Goal: Task Accomplishment & Management: Use online tool/utility

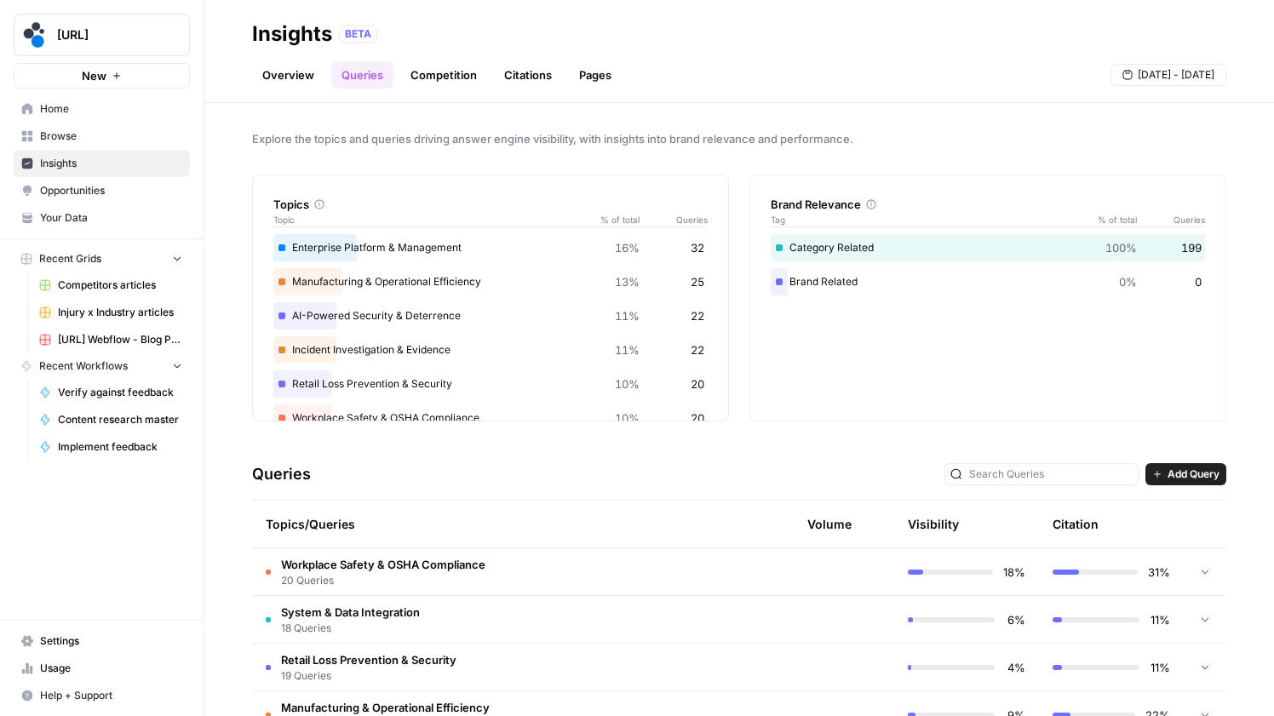
click at [267, 81] on link "Overview" at bounding box center [288, 74] width 72 height 27
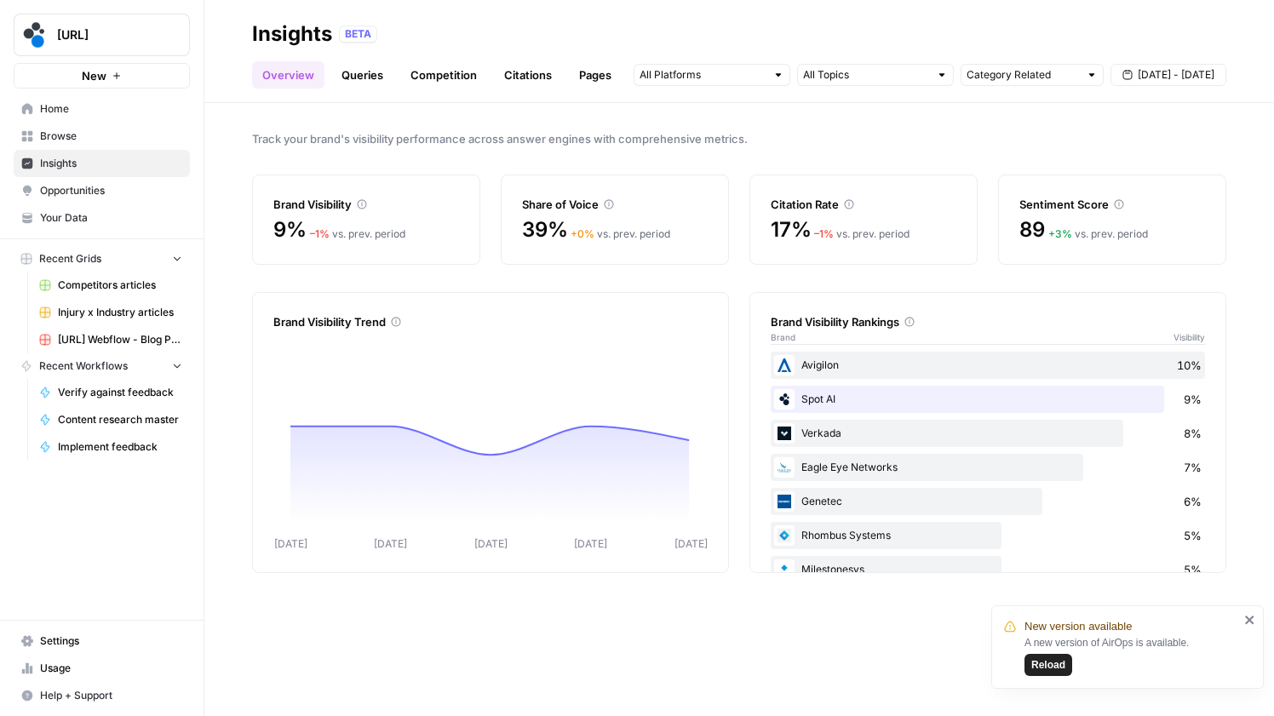
click at [1155, 73] on span "Sep 12 - Sep 18" at bounding box center [1176, 74] width 77 height 15
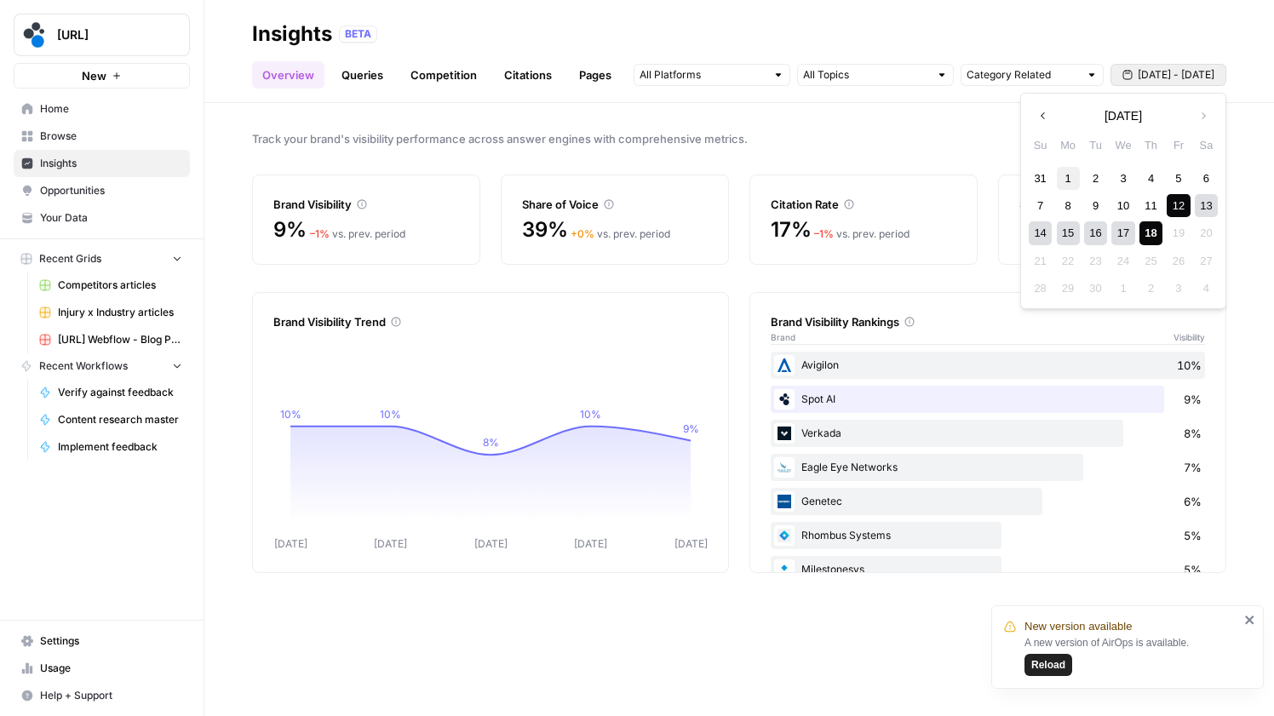
click at [1072, 181] on div "1" at bounding box center [1068, 178] width 23 height 23
click at [1152, 229] on div "18" at bounding box center [1150, 232] width 23 height 23
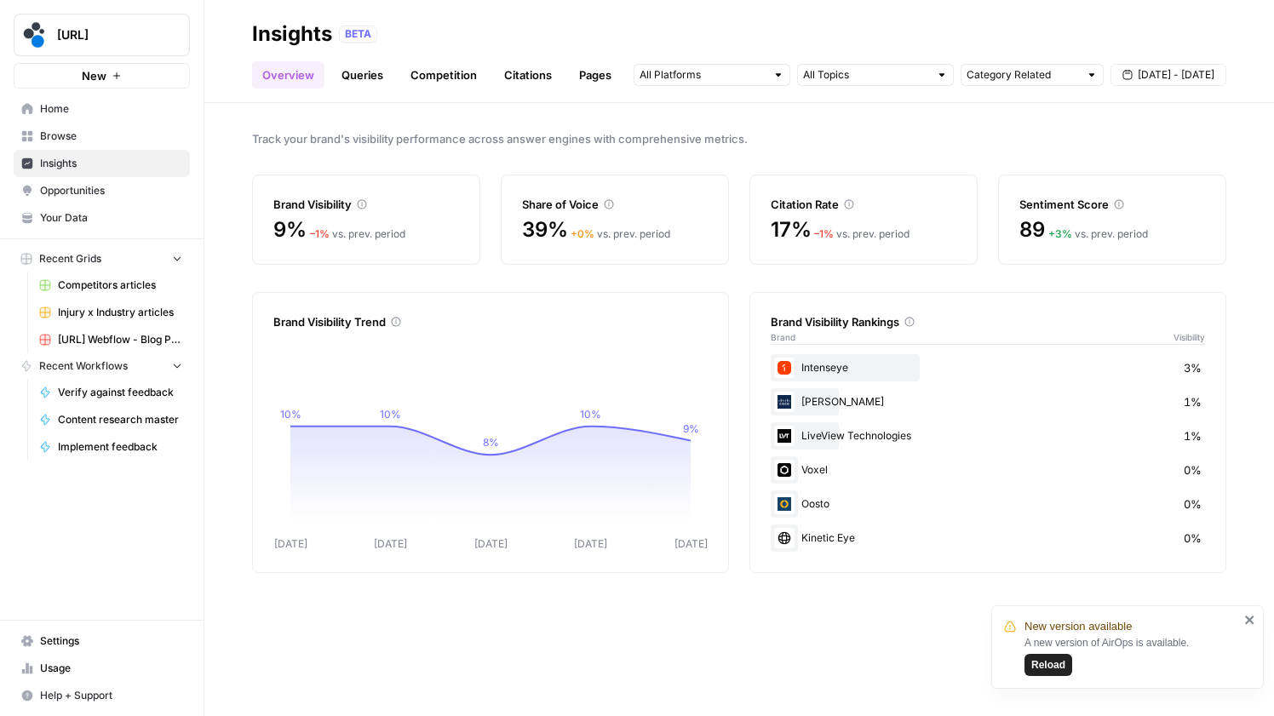
click at [1043, 665] on span "Reload" at bounding box center [1048, 664] width 34 height 15
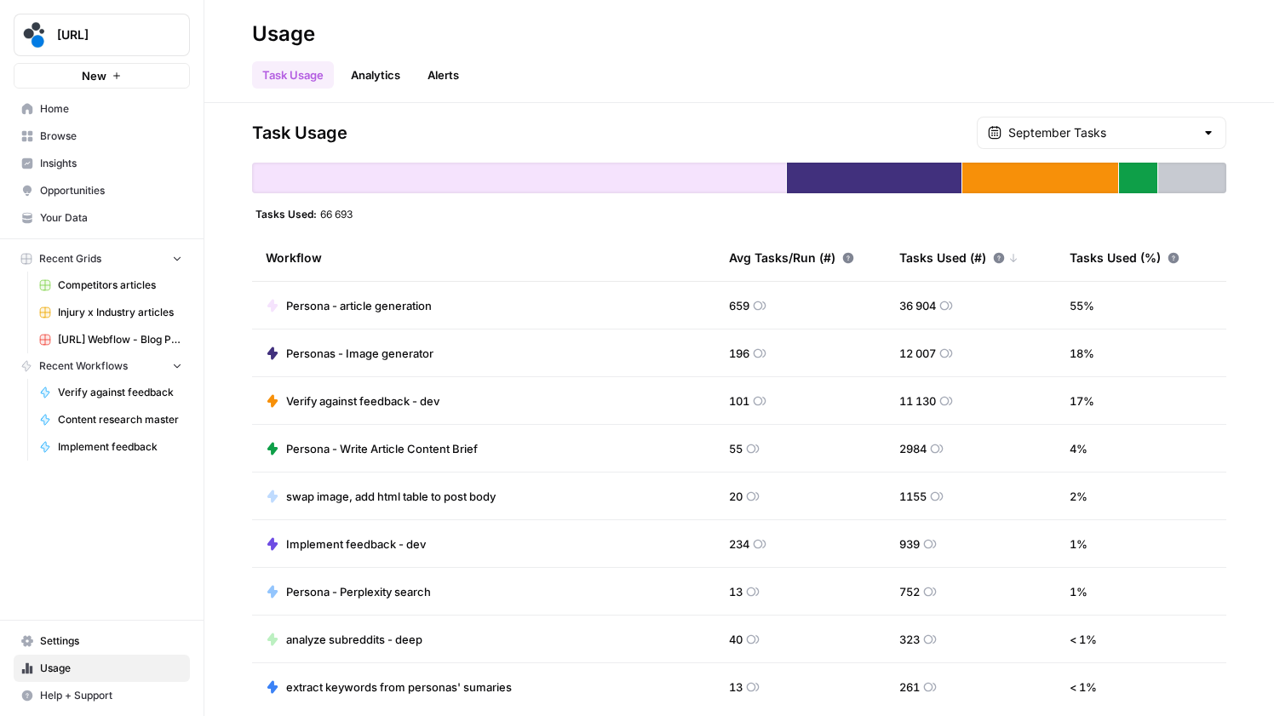
click at [124, 250] on button "Recent Grids" at bounding box center [102, 259] width 176 height 26
click at [119, 281] on span "Recent Workflows" at bounding box center [83, 284] width 89 height 15
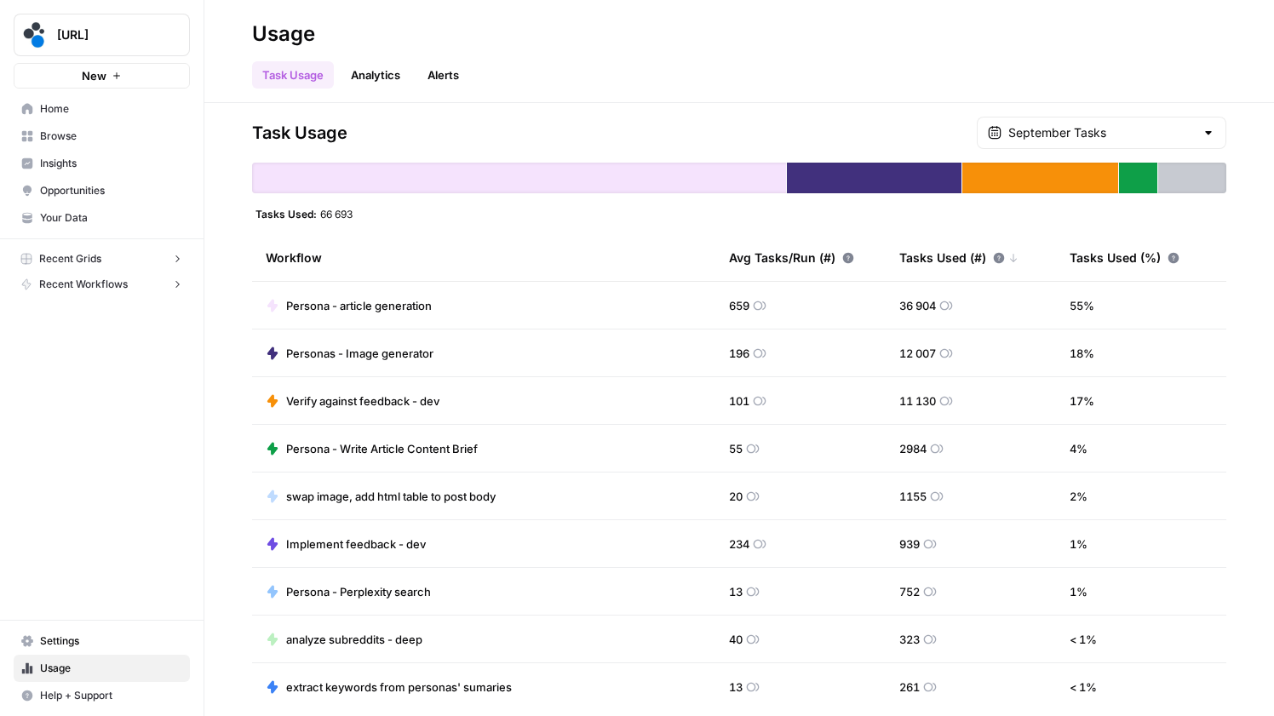
click at [104, 129] on span "Browse" at bounding box center [111, 136] width 142 height 15
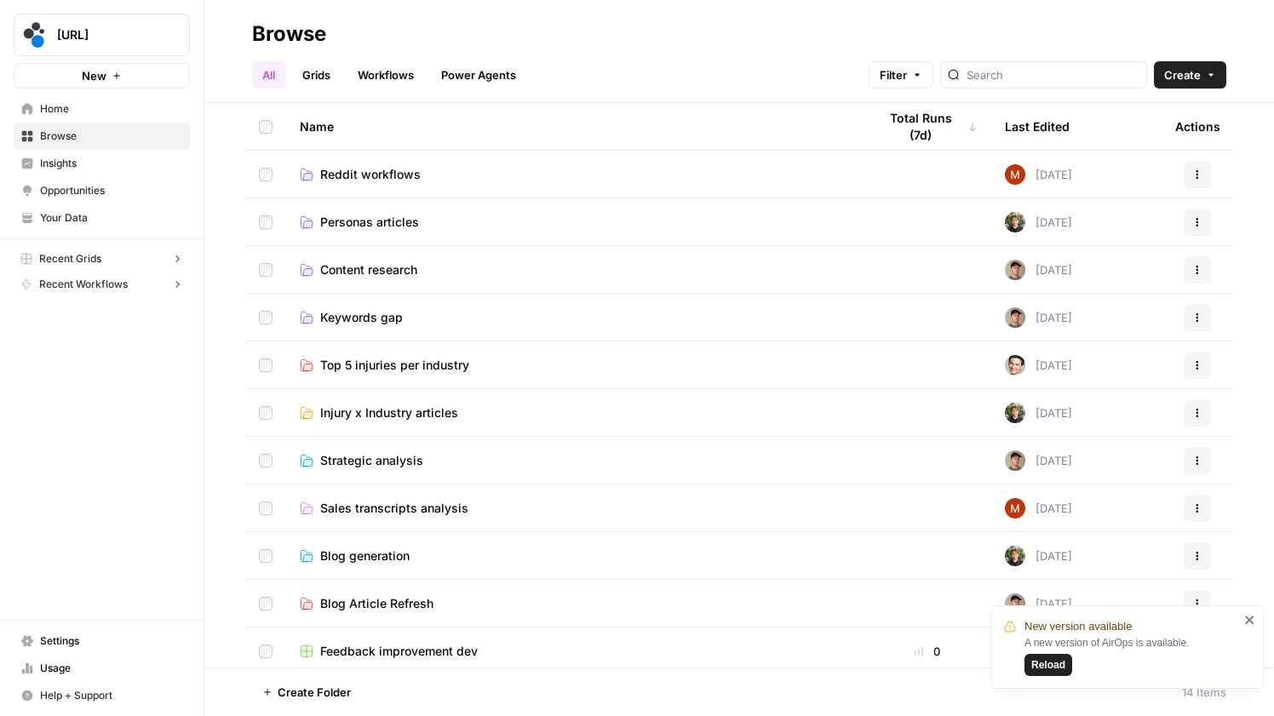
click at [414, 230] on td "Personas articles" at bounding box center [574, 221] width 577 height 47
click at [399, 215] on span "Personas articles" at bounding box center [369, 222] width 99 height 17
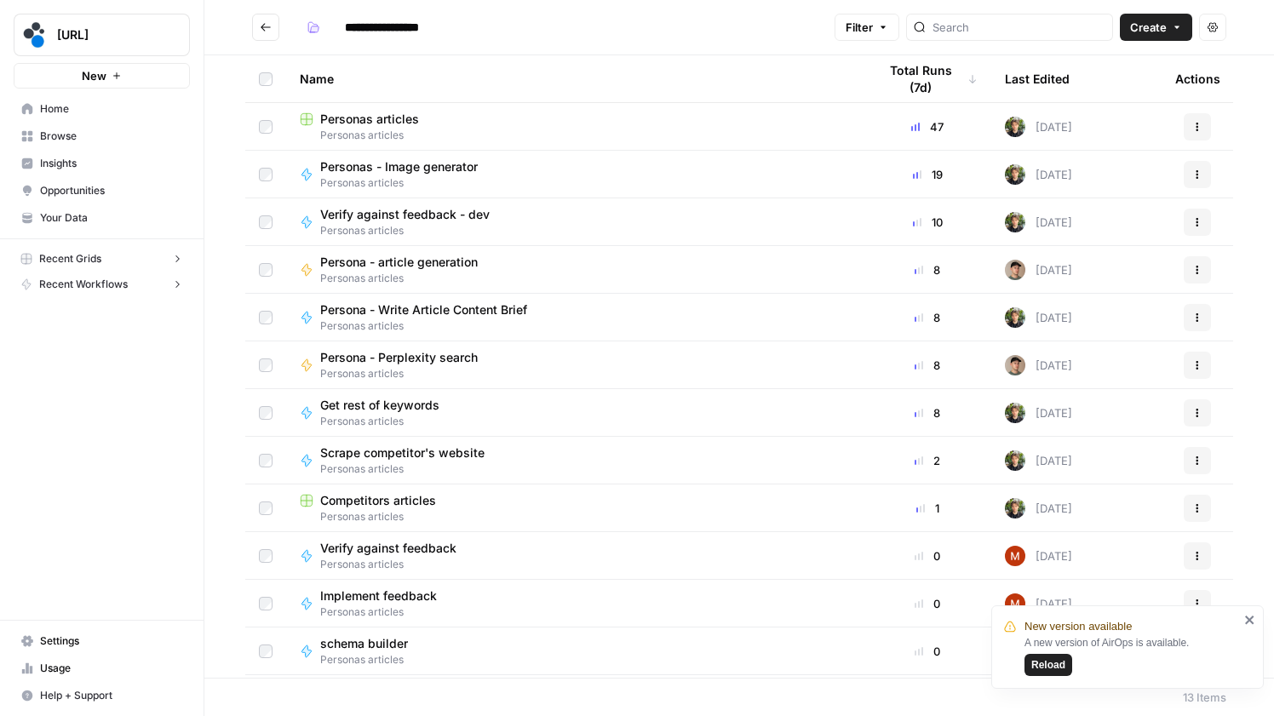
click at [402, 121] on span "Personas articles" at bounding box center [369, 119] width 99 height 17
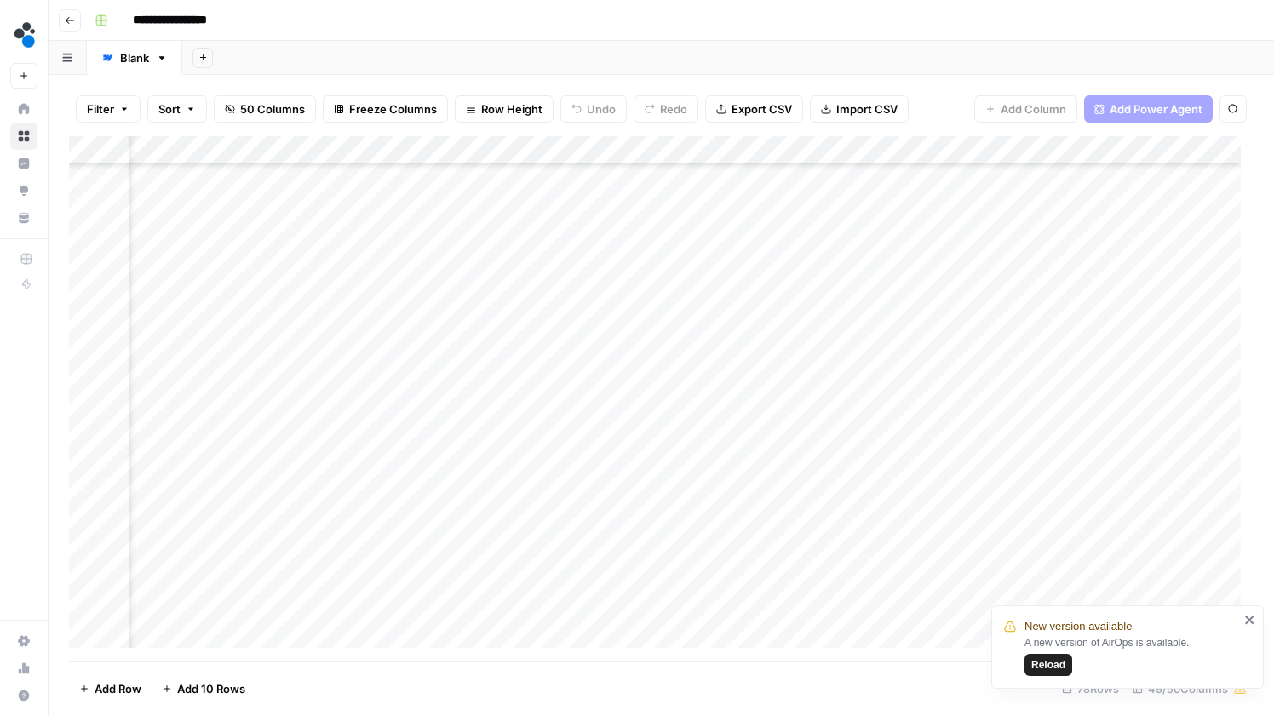
scroll to position [1010, 5949]
click at [1054, 663] on span "Reload" at bounding box center [1048, 664] width 34 height 15
drag, startPoint x: 313, startPoint y: 317, endPoint x: 933, endPoint y: 324, distance: 620.0
click at [933, 324] on div "Add Column" at bounding box center [661, 398] width 1185 height 525
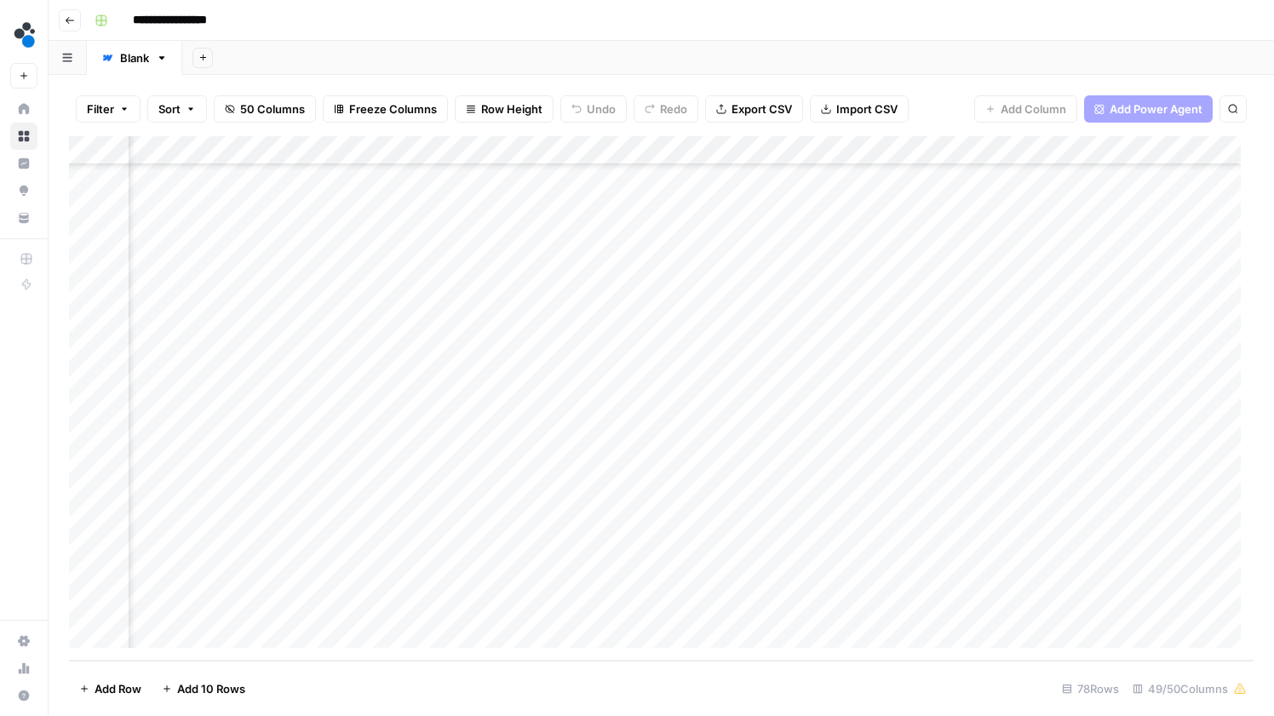
drag, startPoint x: 277, startPoint y: 348, endPoint x: 275, endPoint y: 608, distance: 259.7
click at [275, 608] on div "Add Column" at bounding box center [661, 398] width 1185 height 525
click at [344, 349] on div "Add Column" at bounding box center [661, 398] width 1185 height 525
click at [441, 356] on div "Add Column" at bounding box center [661, 398] width 1185 height 525
drag, startPoint x: 287, startPoint y: 309, endPoint x: 935, endPoint y: 314, distance: 648.1
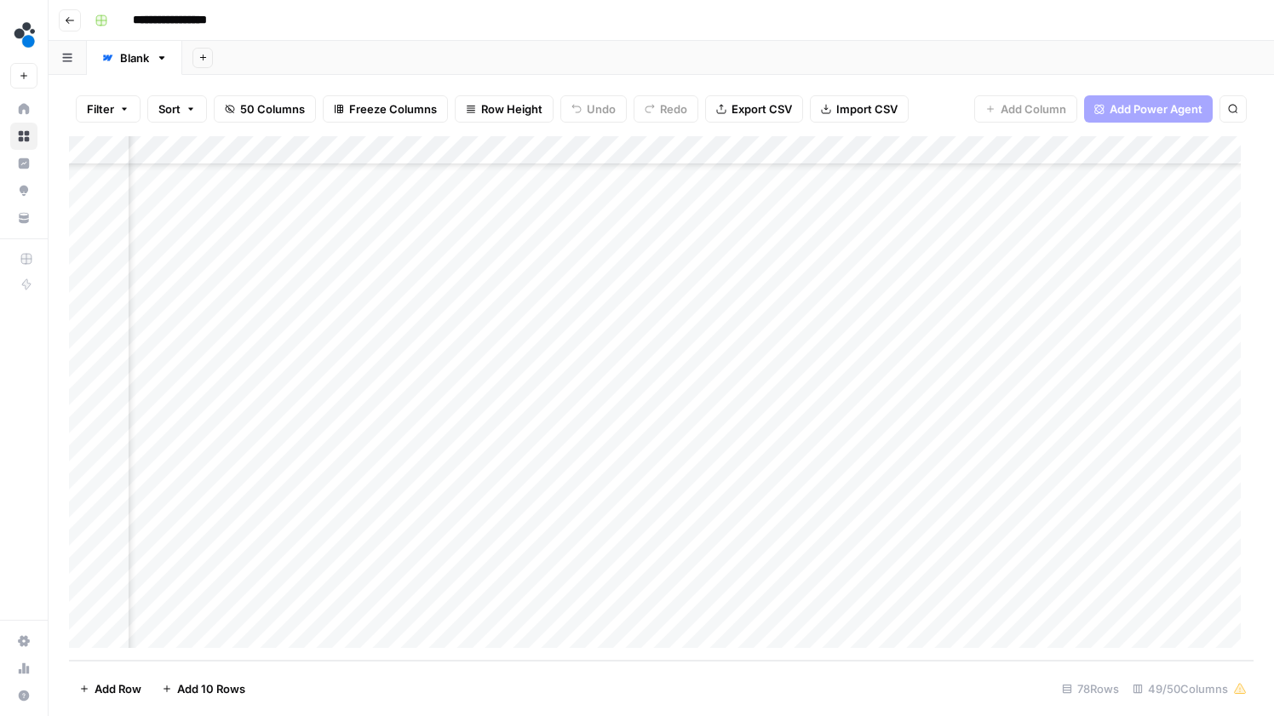
click at [935, 314] on div "Add Column" at bounding box center [661, 398] width 1185 height 525
drag, startPoint x: 1123, startPoint y: 328, endPoint x: 1114, endPoint y: 624, distance: 296.5
click at [1114, 625] on div "Add Column" at bounding box center [661, 398] width 1185 height 525
click at [889, 255] on div "Add Column" at bounding box center [661, 398] width 1185 height 525
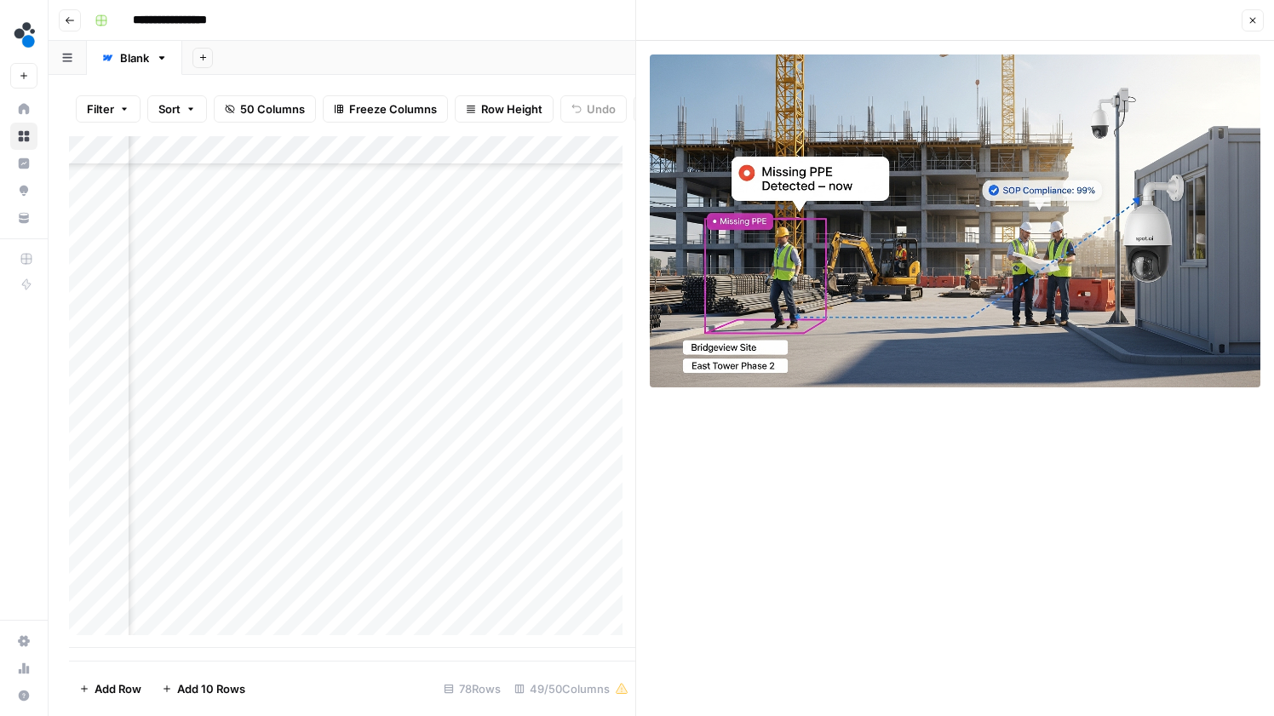
click at [1253, 20] on icon "button" at bounding box center [1253, 21] width 6 height 6
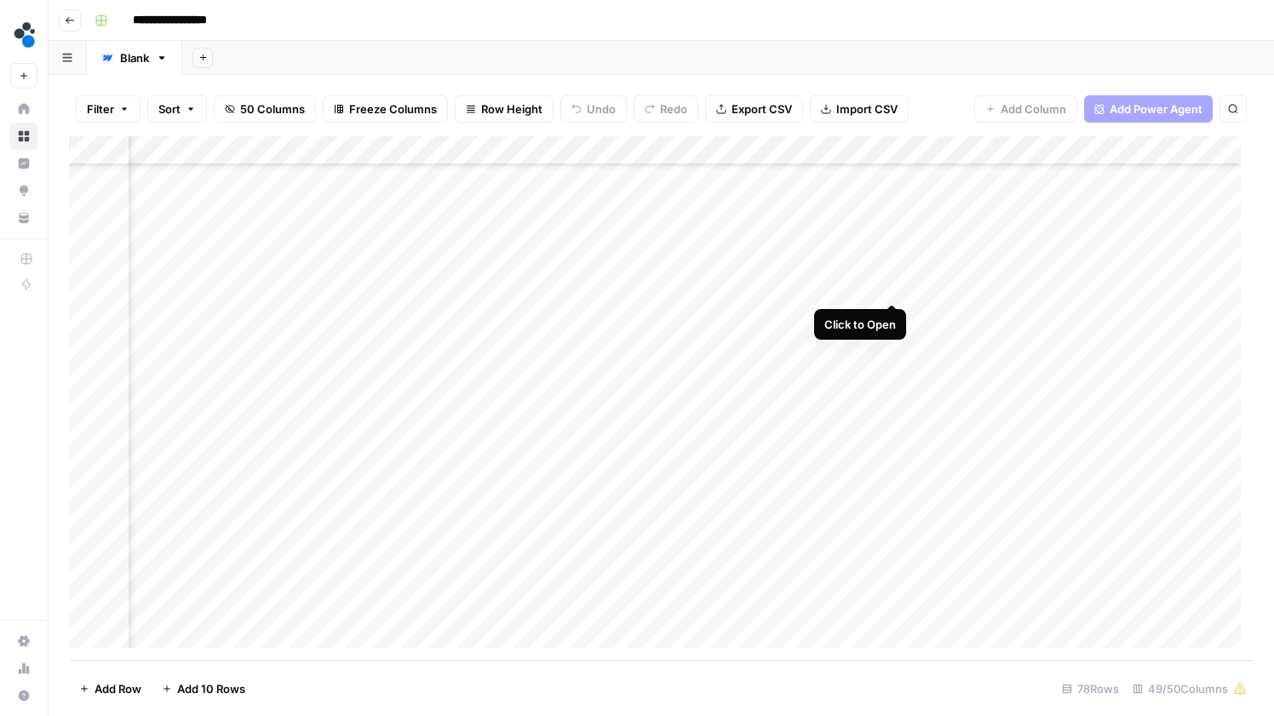
click at [892, 285] on div "Add Column" at bounding box center [661, 398] width 1185 height 525
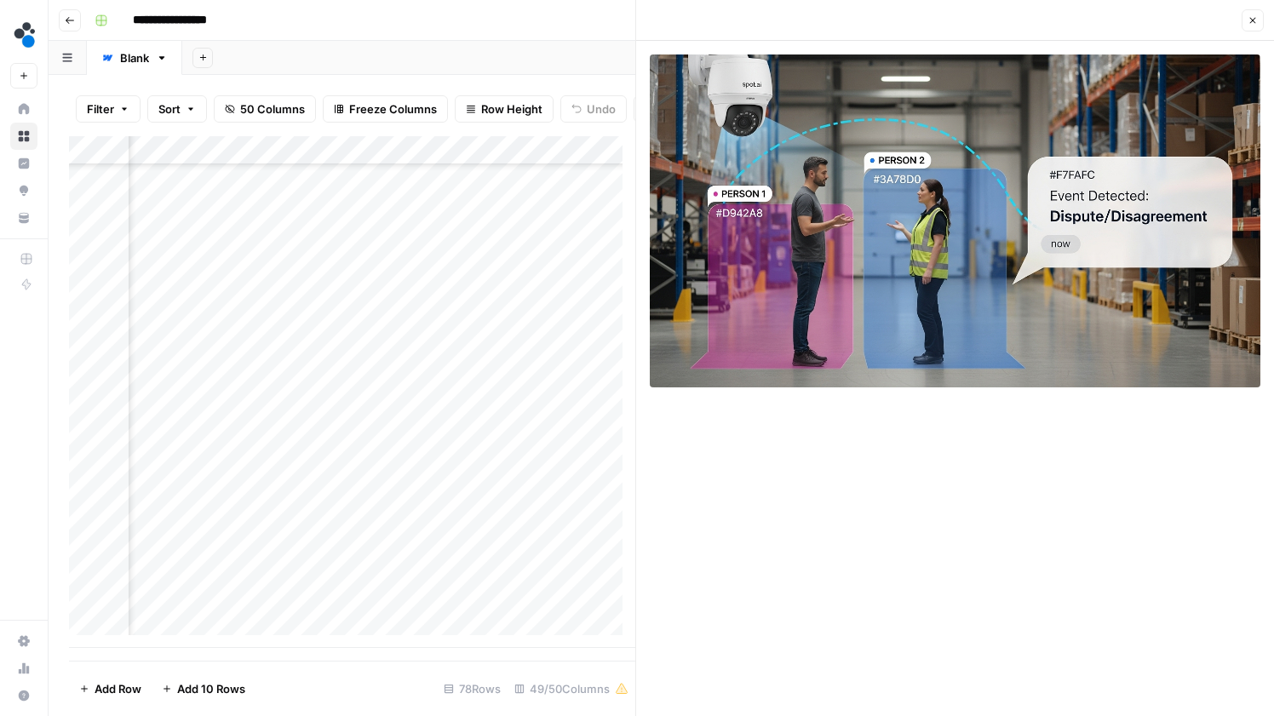
click at [1248, 22] on icon "button" at bounding box center [1253, 20] width 10 height 10
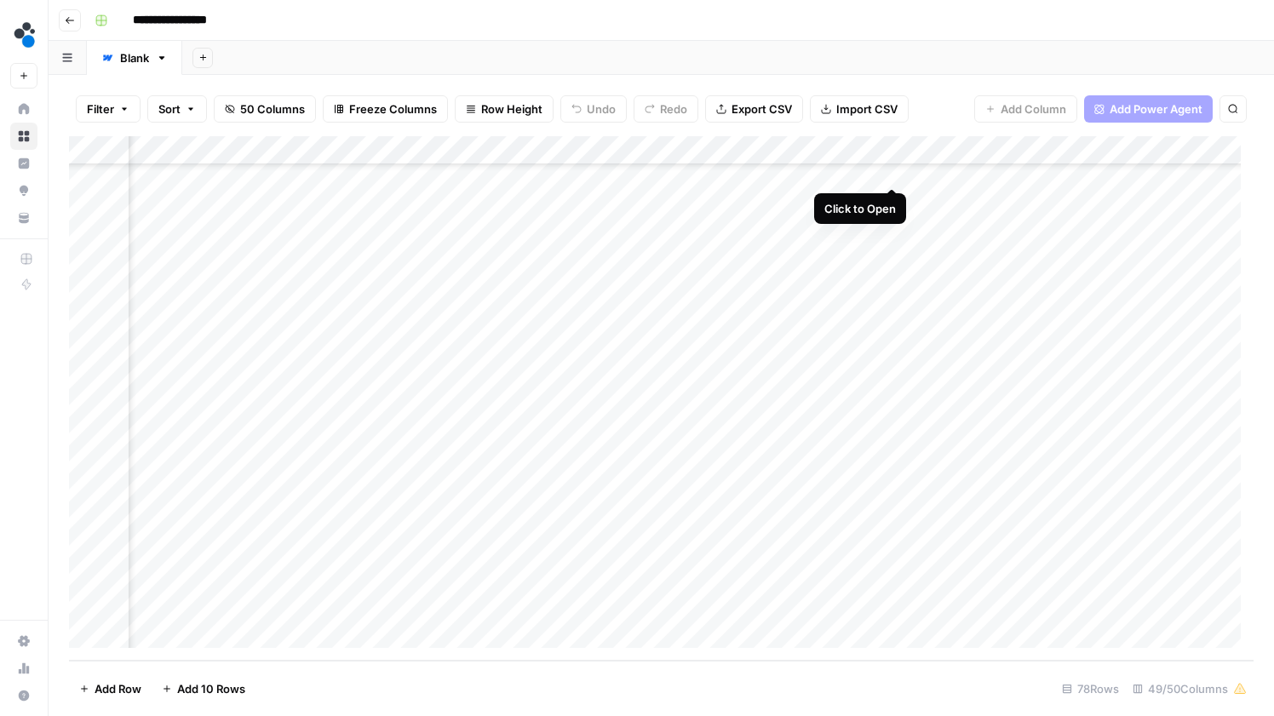
click at [899, 168] on div "Add Column" at bounding box center [661, 398] width 1185 height 525
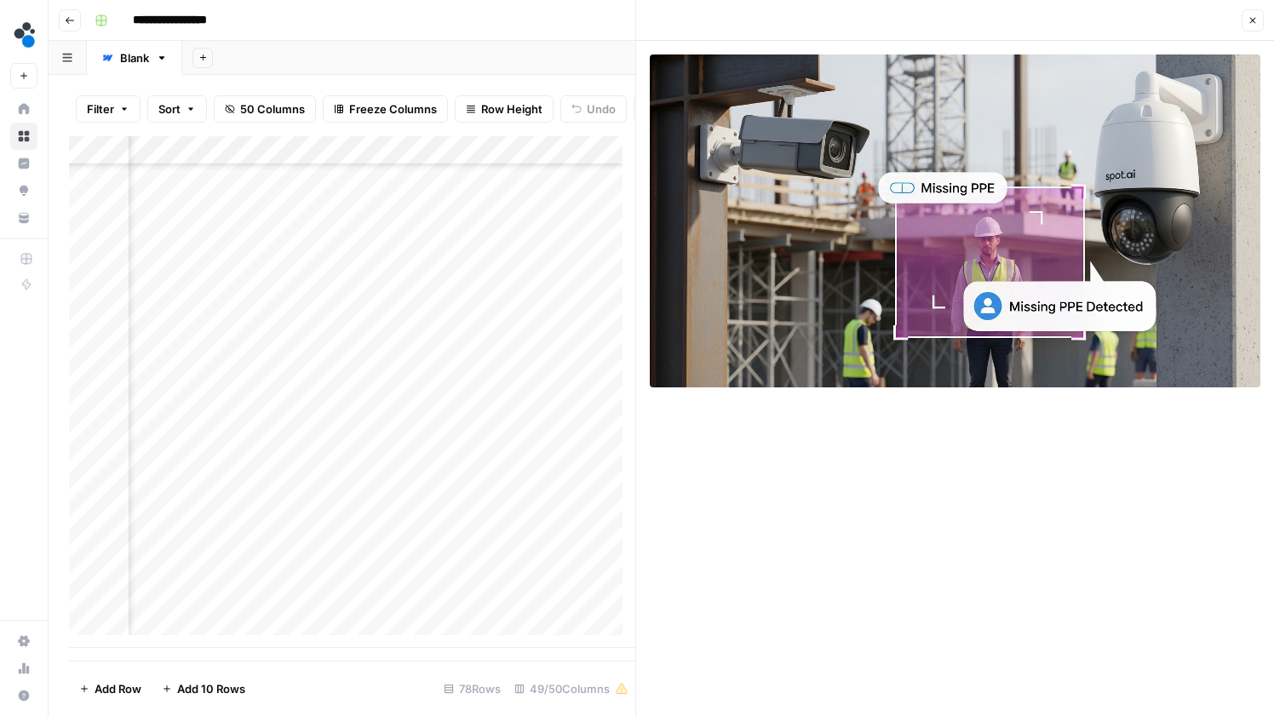
click at [1251, 17] on icon "button" at bounding box center [1253, 20] width 10 height 10
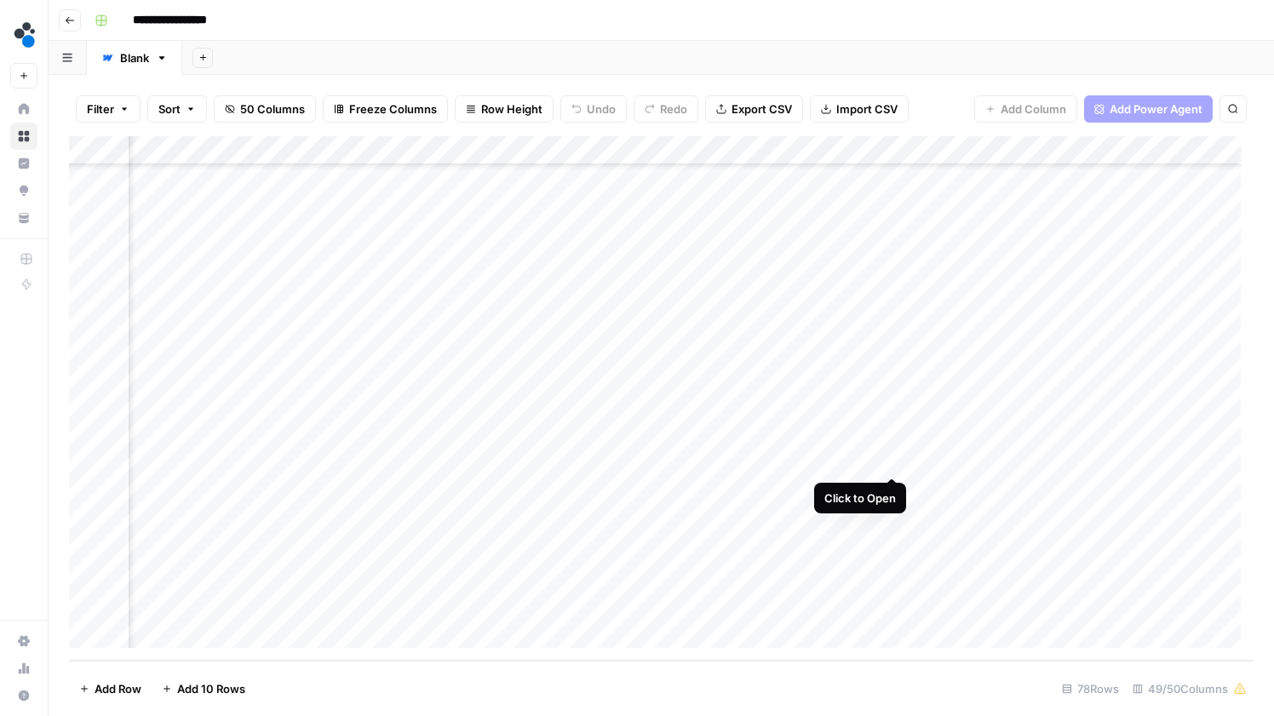
click at [897, 460] on div "Add Column" at bounding box center [661, 398] width 1185 height 525
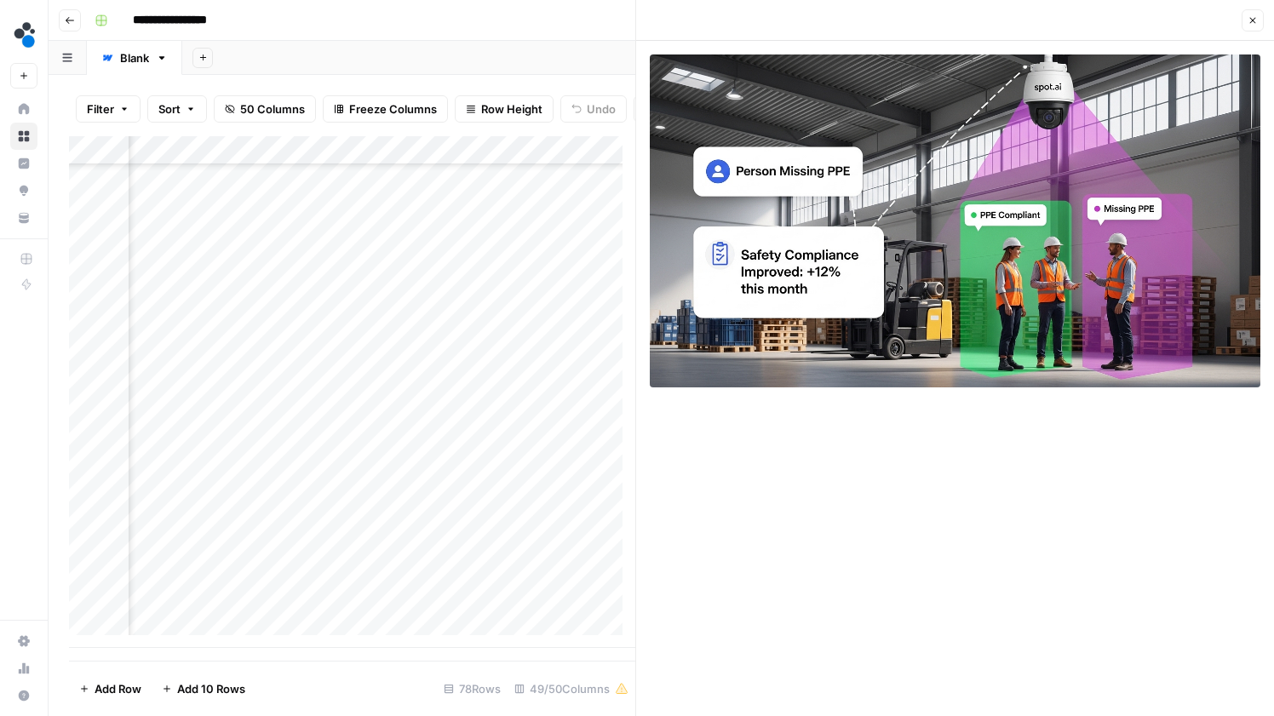
click at [1248, 23] on icon "button" at bounding box center [1253, 20] width 10 height 10
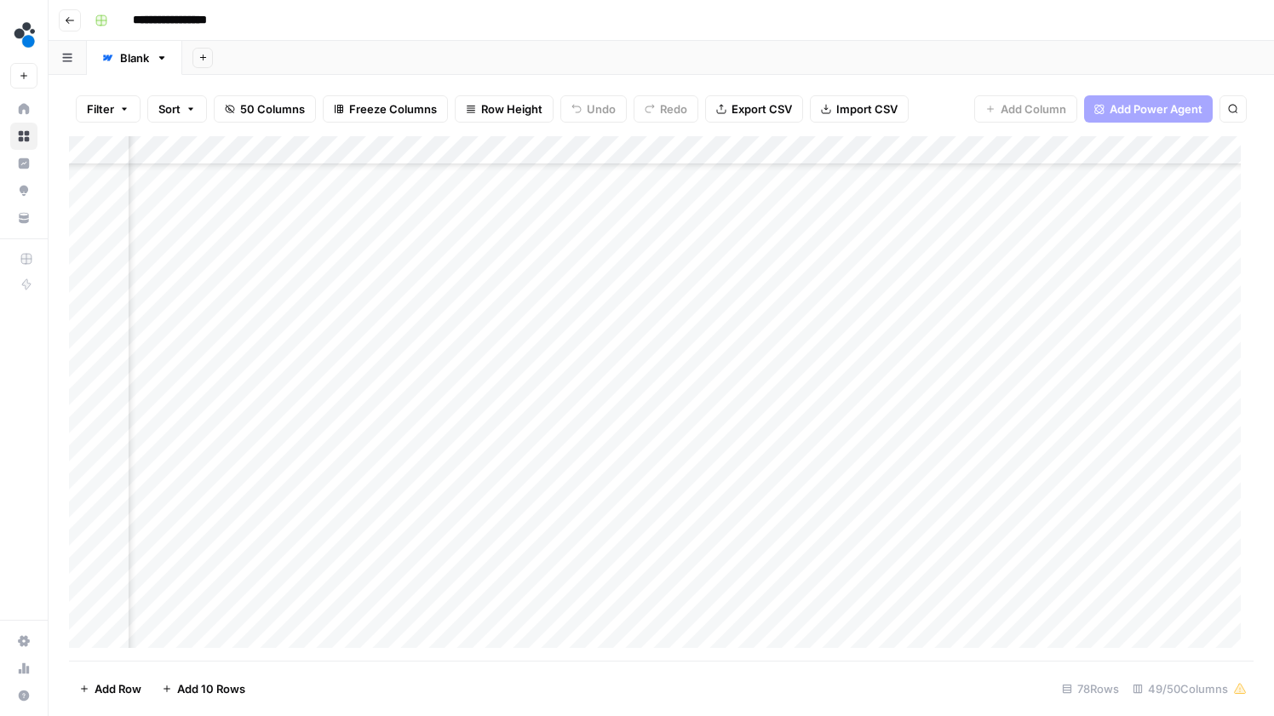
scroll to position [1589, 3877]
click at [898, 209] on div "Add Column" at bounding box center [661, 398] width 1185 height 525
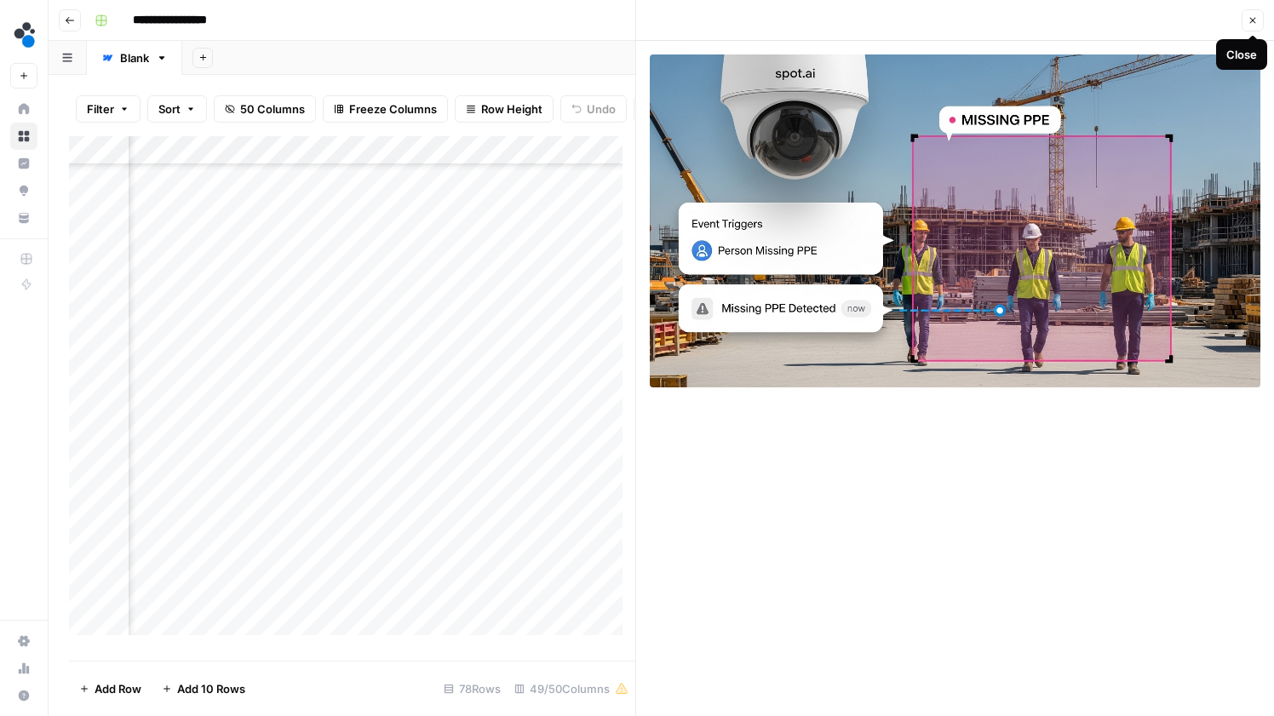
click at [1251, 21] on icon "button" at bounding box center [1253, 20] width 10 height 10
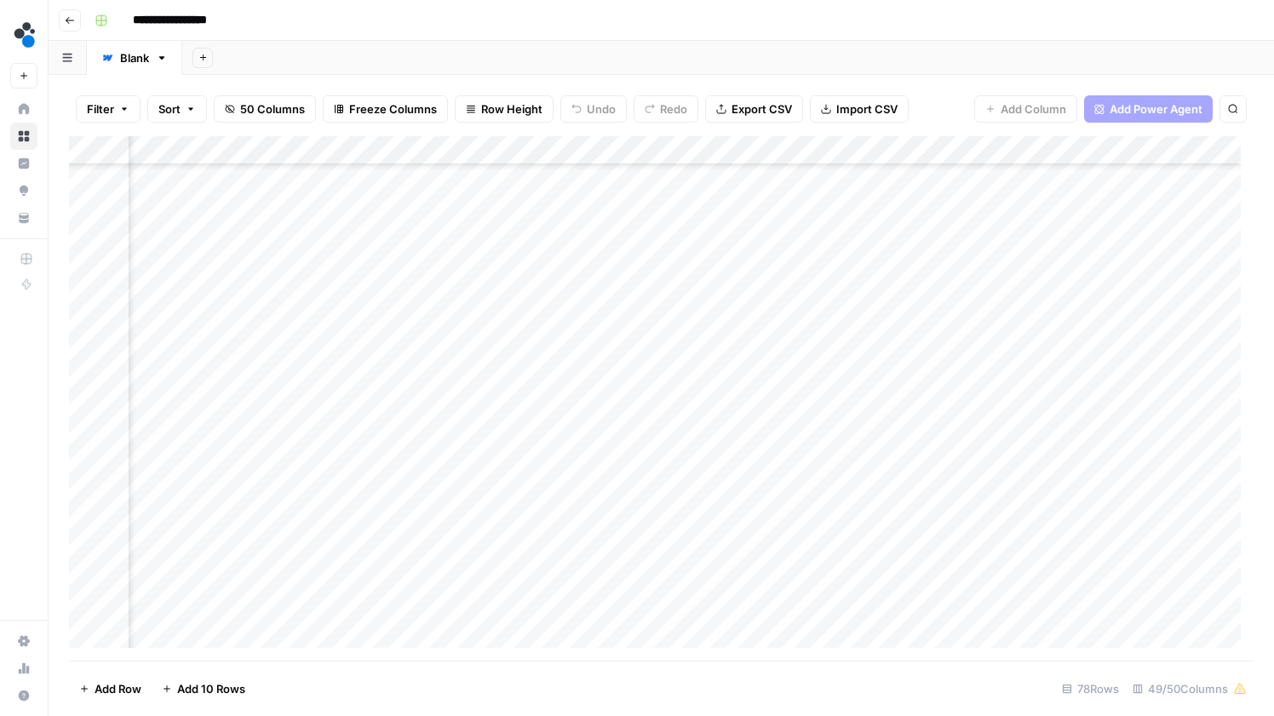
scroll to position [1220, 3877]
click at [893, 320] on div "Add Column" at bounding box center [661, 398] width 1185 height 525
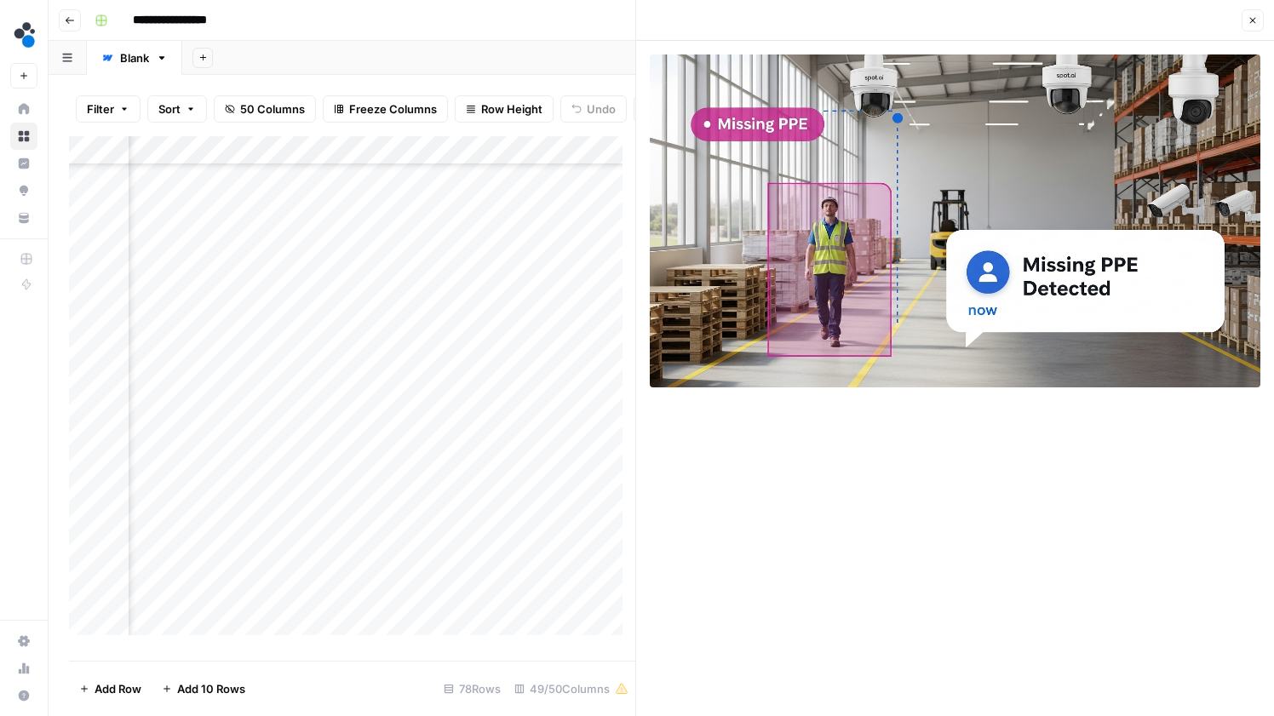
click at [1255, 15] on icon "button" at bounding box center [1253, 20] width 10 height 10
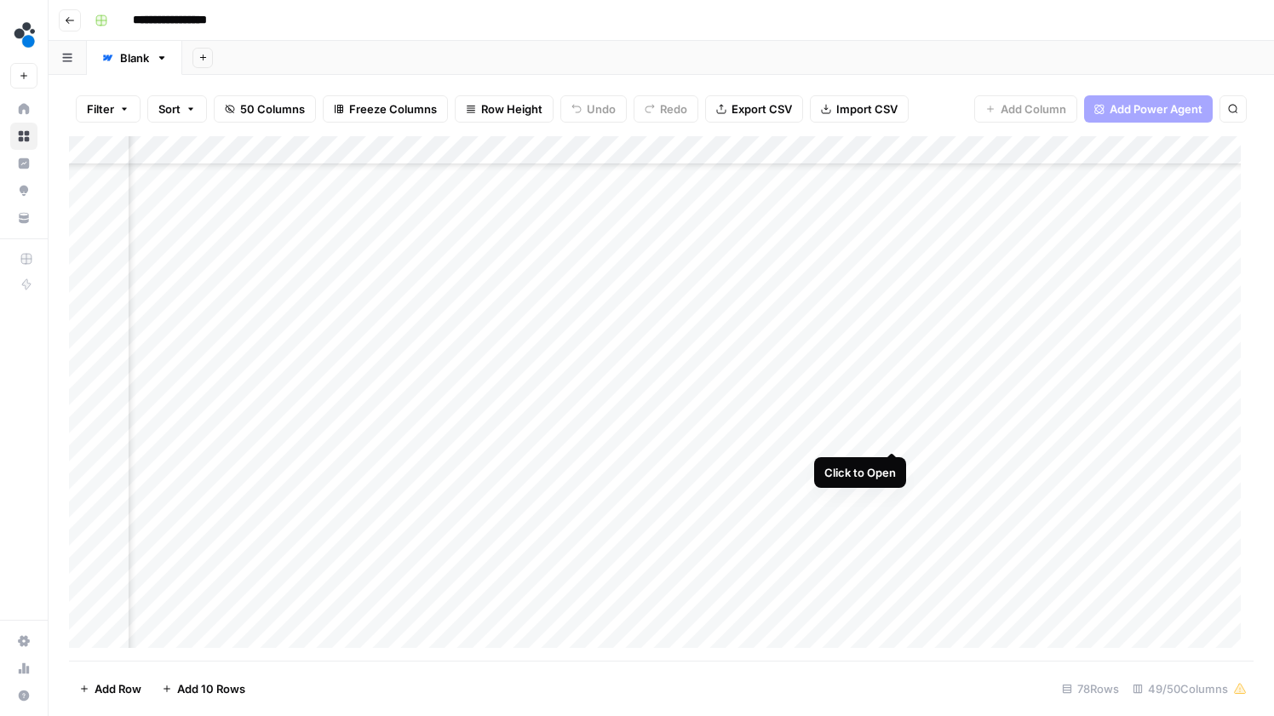
click at [887, 439] on div "Add Column" at bounding box center [661, 398] width 1185 height 525
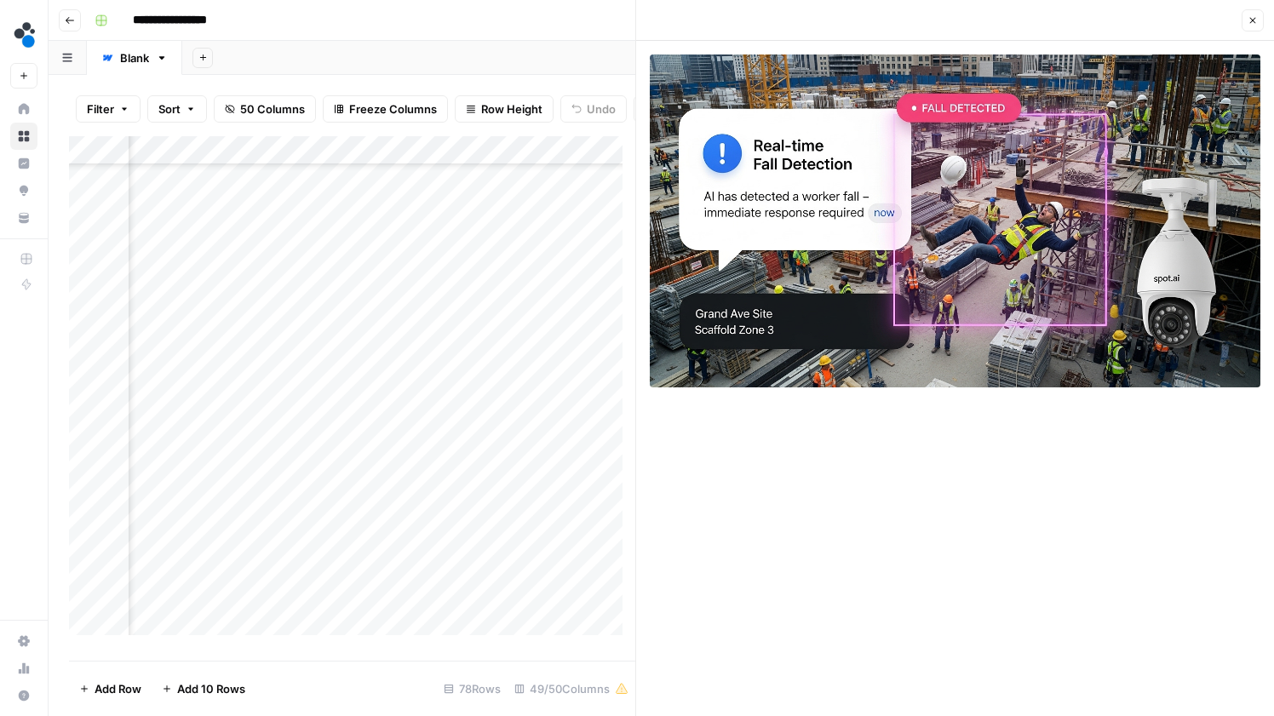
click at [1247, 20] on button "Close" at bounding box center [1253, 20] width 22 height 22
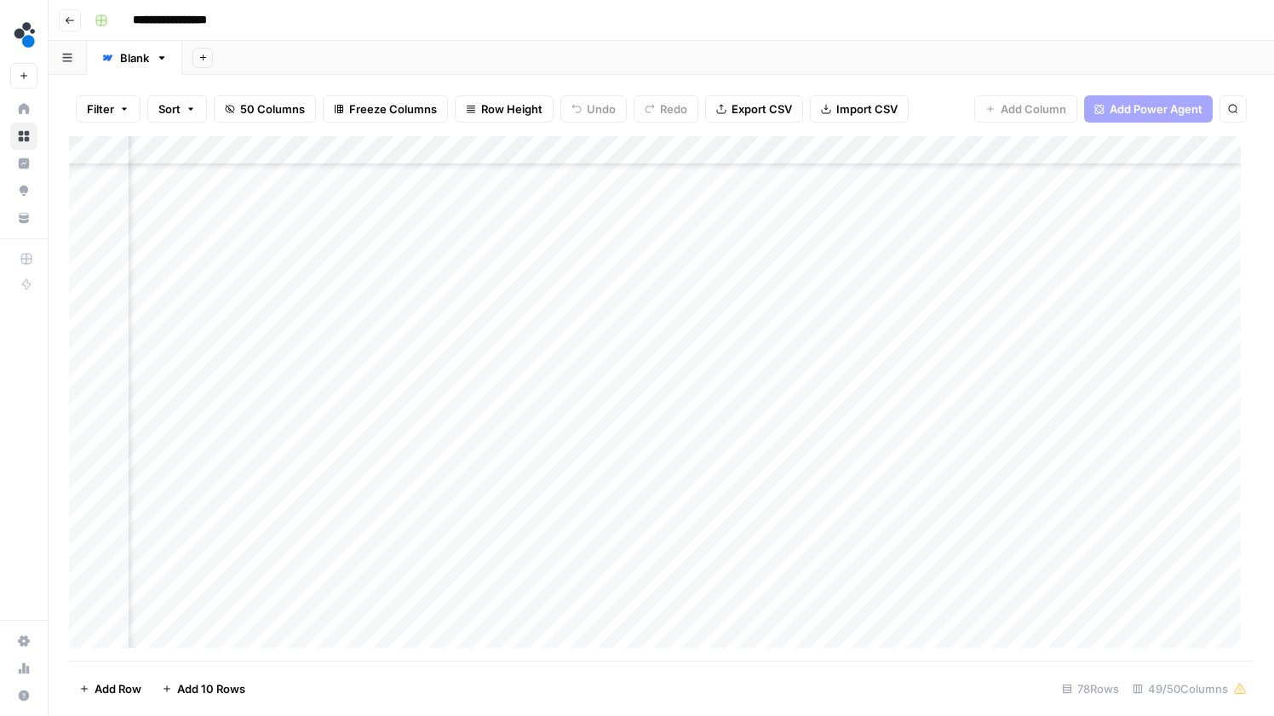
scroll to position [969, 3877]
click at [894, 397] on div "Add Column" at bounding box center [661, 398] width 1185 height 525
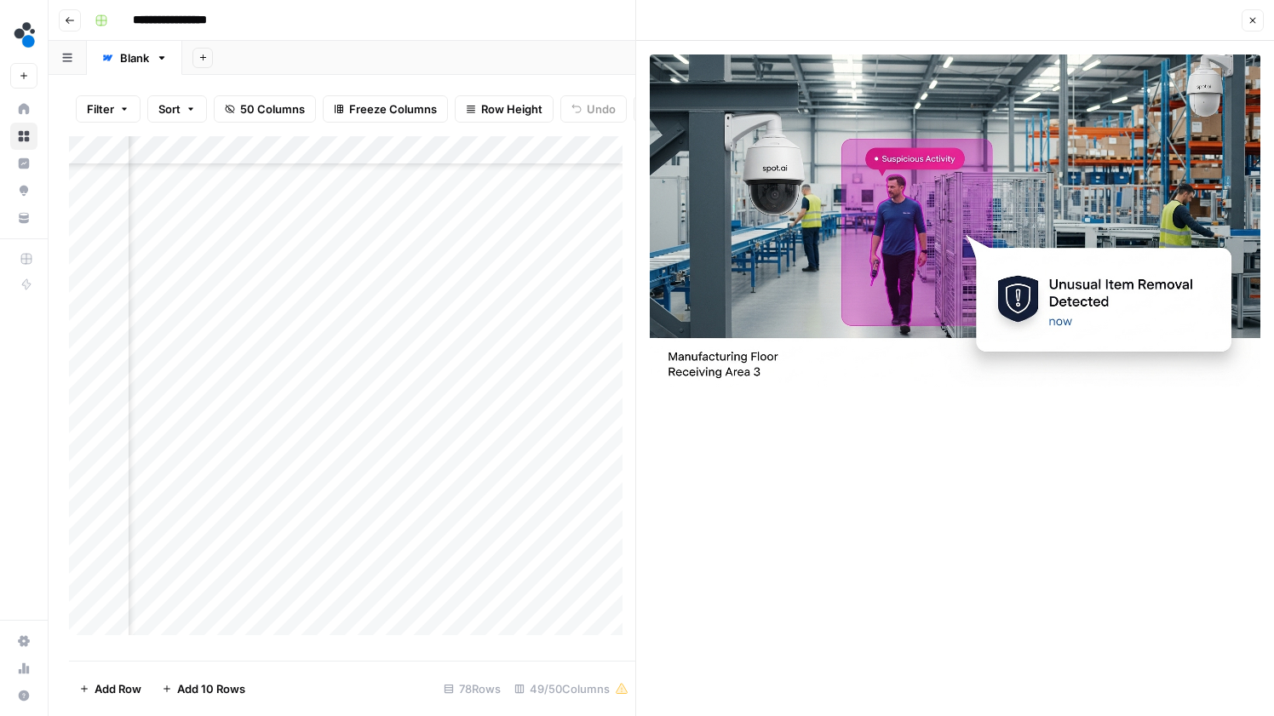
click at [1252, 20] on icon "button" at bounding box center [1253, 20] width 10 height 10
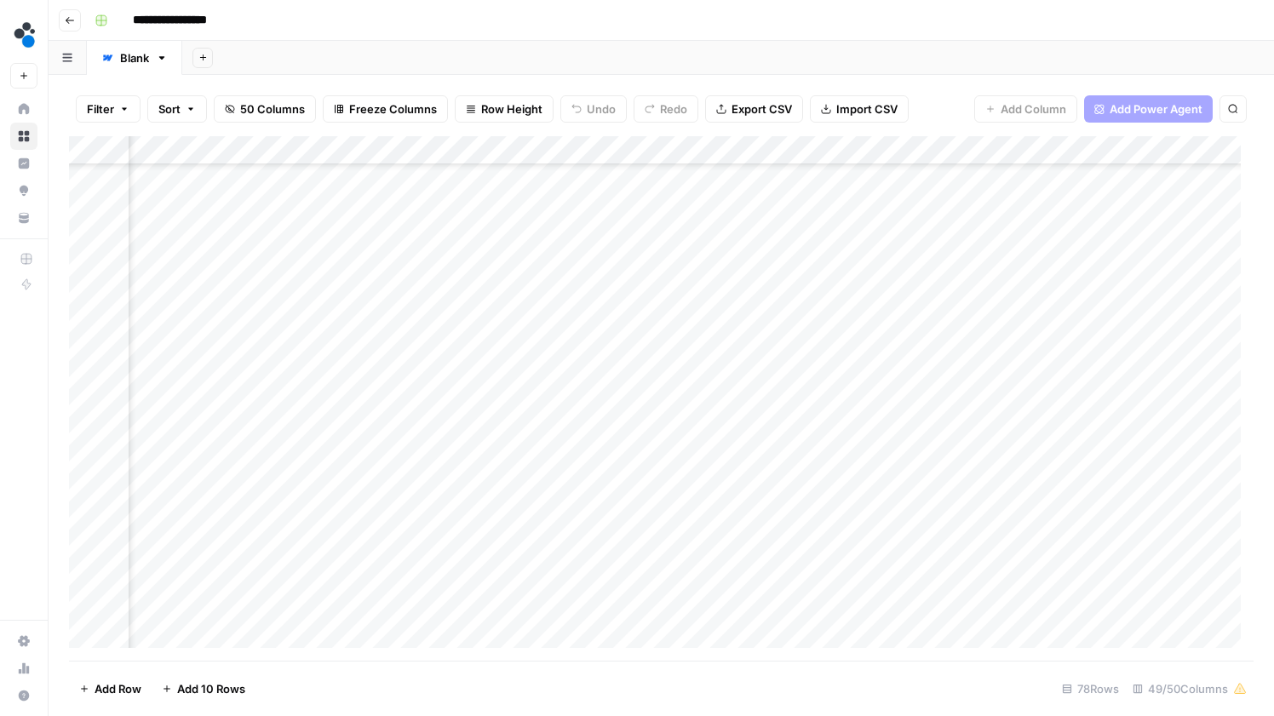
scroll to position [1136, 3877]
click at [889, 401] on div "Add Column" at bounding box center [661, 398] width 1185 height 525
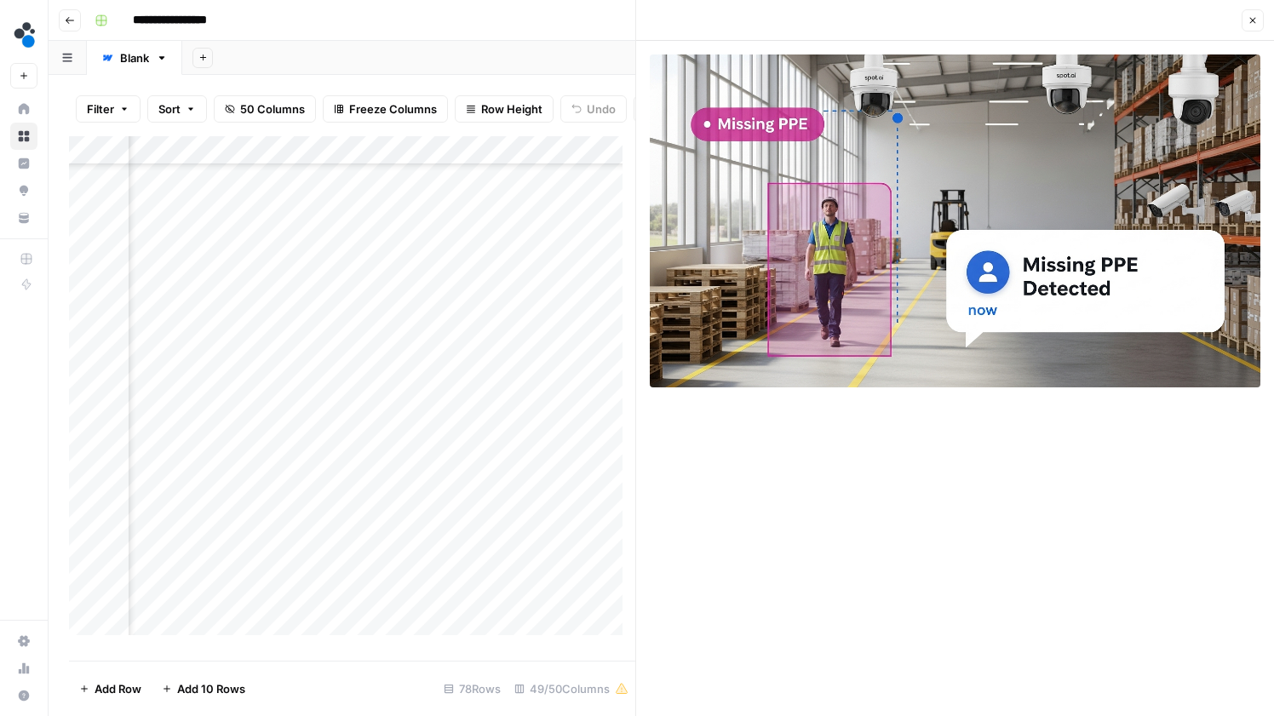
click at [1249, 18] on icon "button" at bounding box center [1253, 20] width 10 height 10
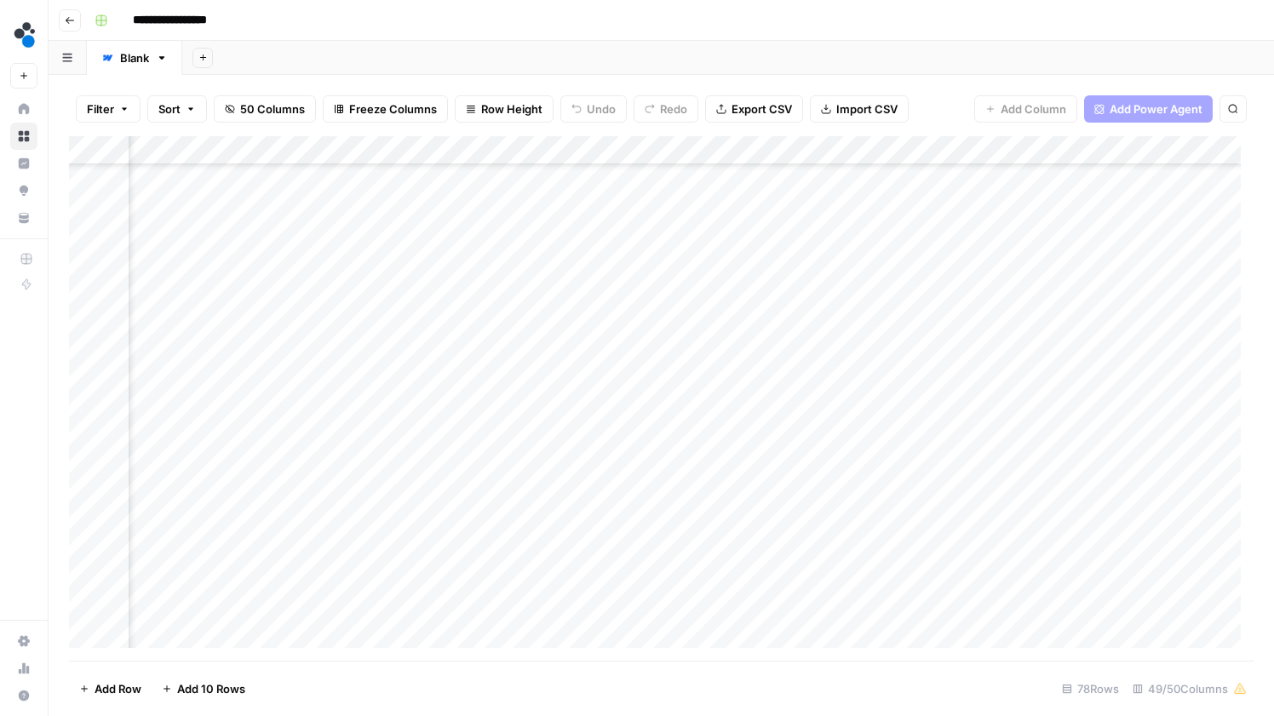
scroll to position [1803, 3877]
click at [892, 461] on div "Add Column" at bounding box center [661, 398] width 1185 height 525
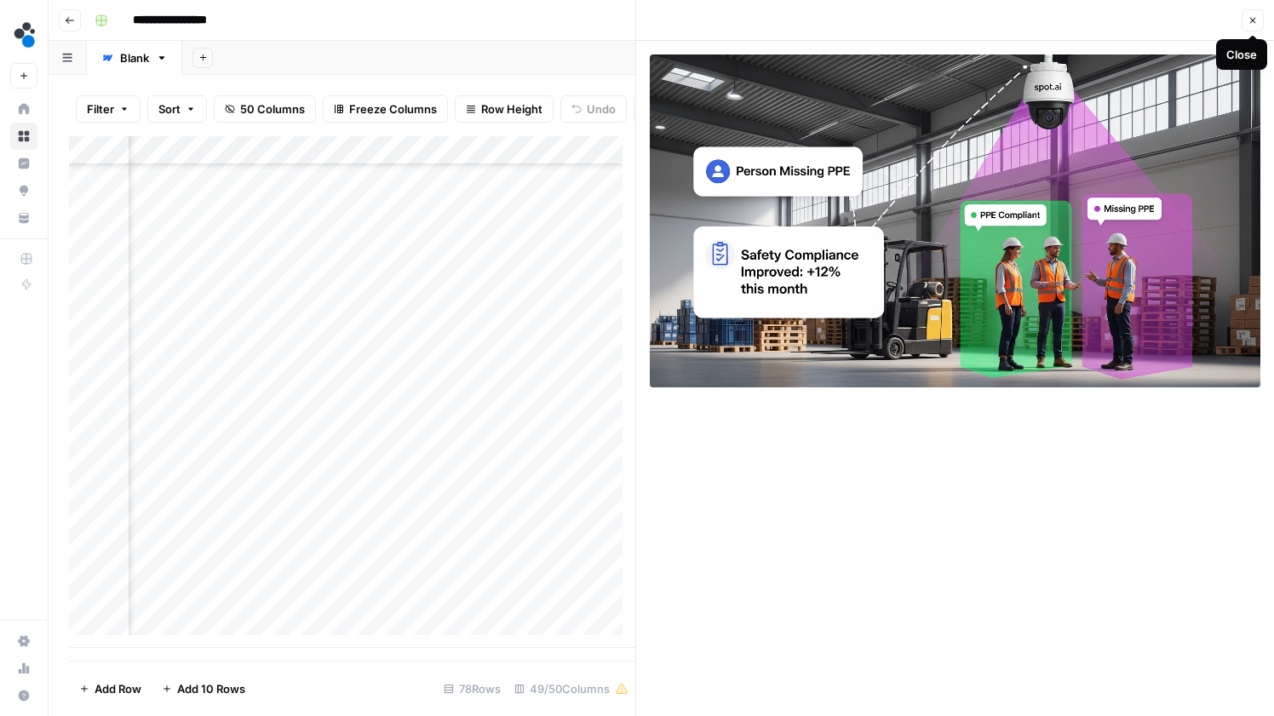
click at [1257, 25] on icon "button" at bounding box center [1253, 20] width 10 height 10
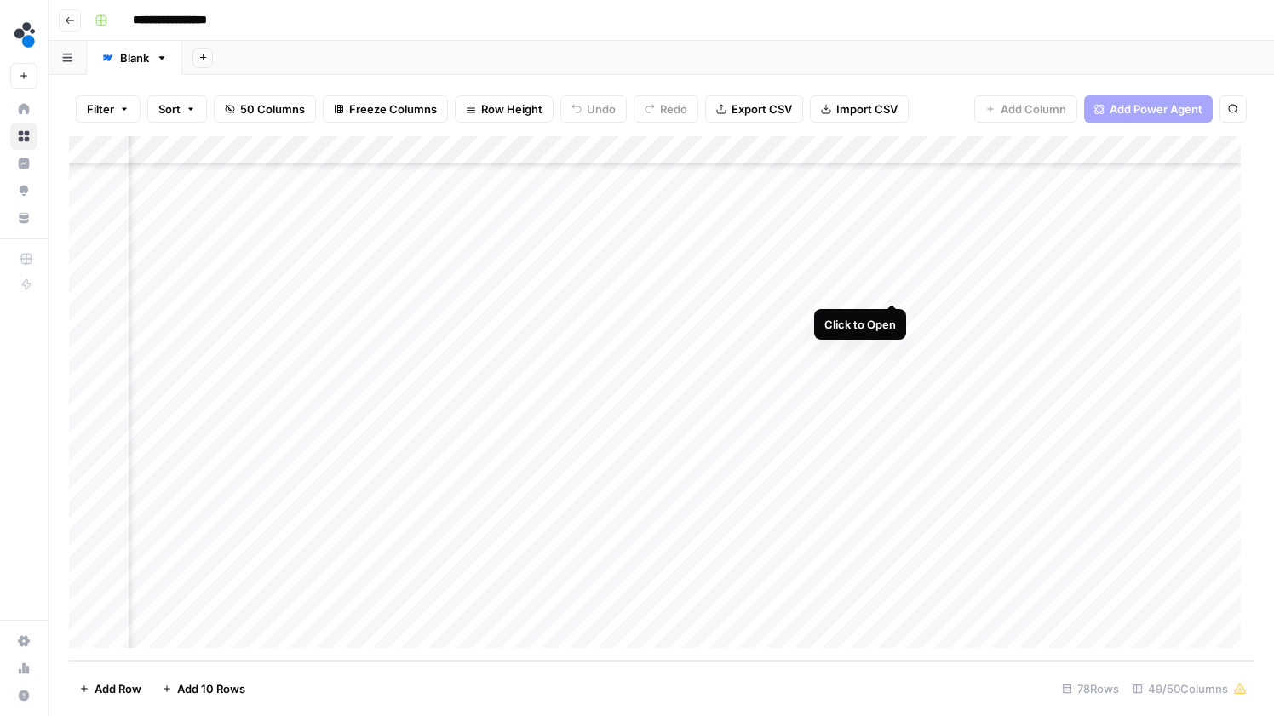
click at [889, 284] on div "Add Column" at bounding box center [661, 398] width 1185 height 525
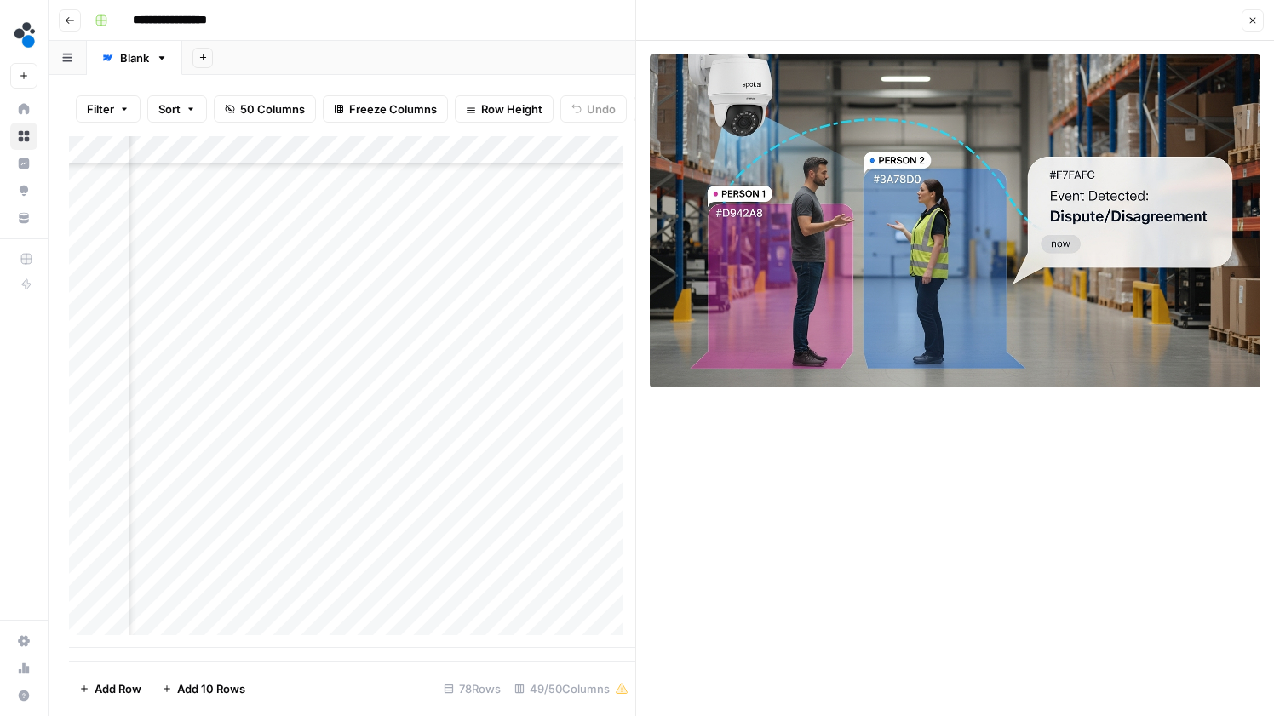
click at [1246, 28] on button "Close" at bounding box center [1253, 20] width 22 height 22
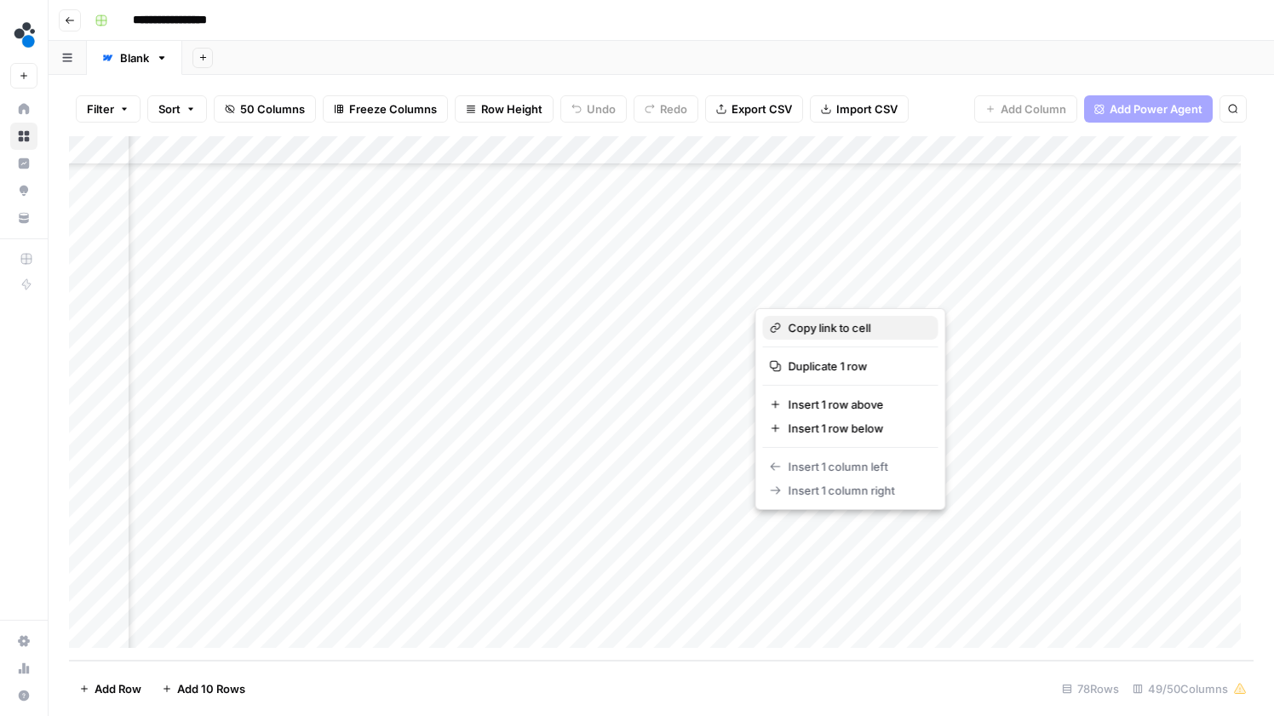
click at [829, 331] on span "Copy link to cell" at bounding box center [857, 327] width 136 height 17
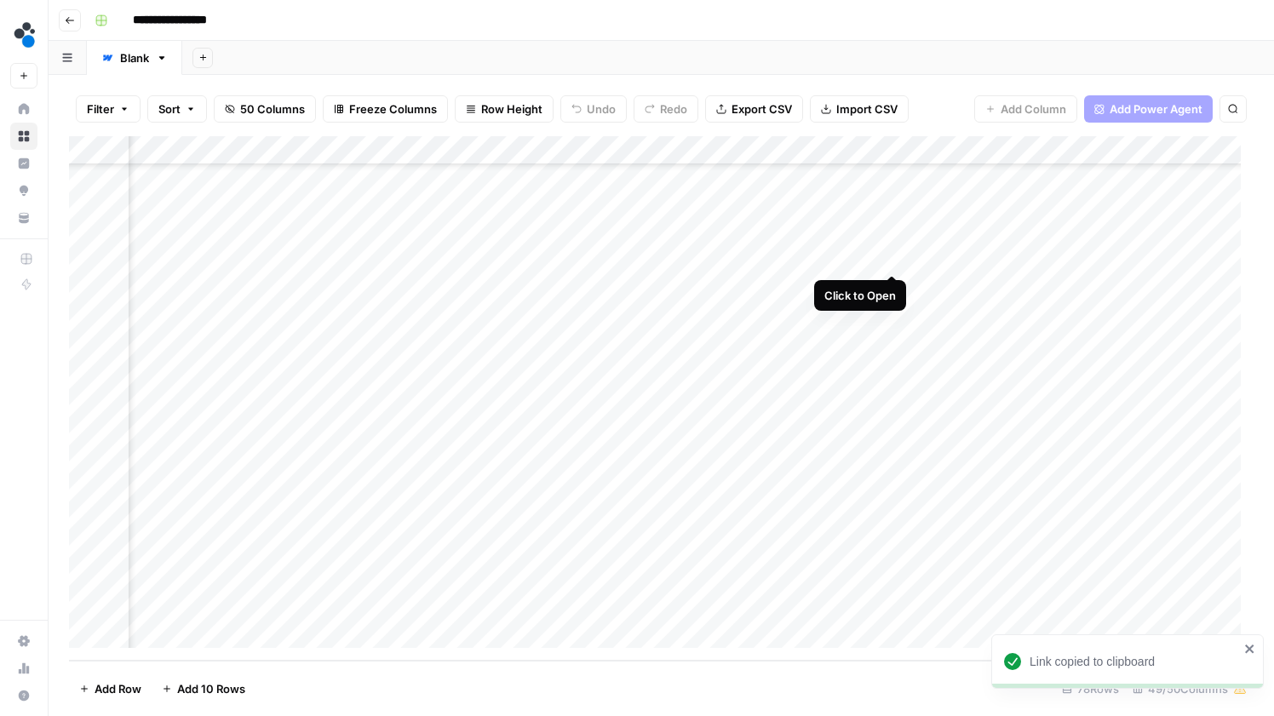
click at [889, 257] on div "Add Column" at bounding box center [661, 398] width 1185 height 525
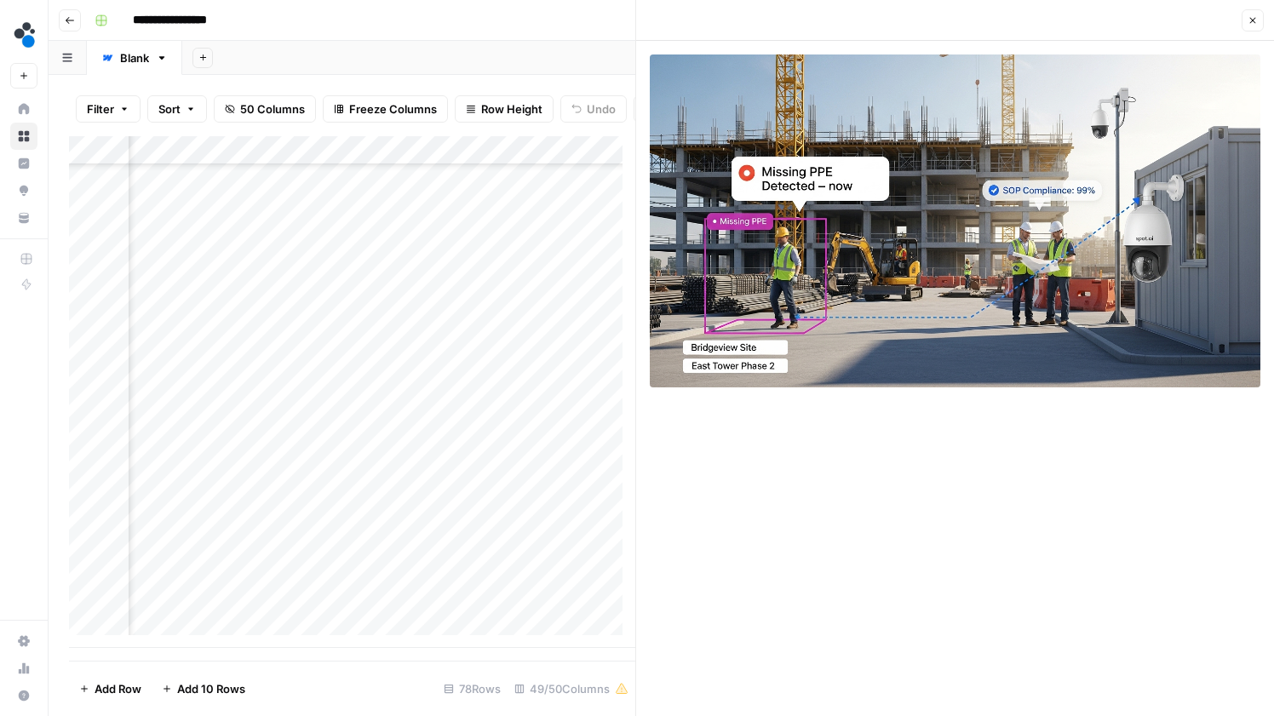
click at [1248, 25] on icon "button" at bounding box center [1253, 20] width 10 height 10
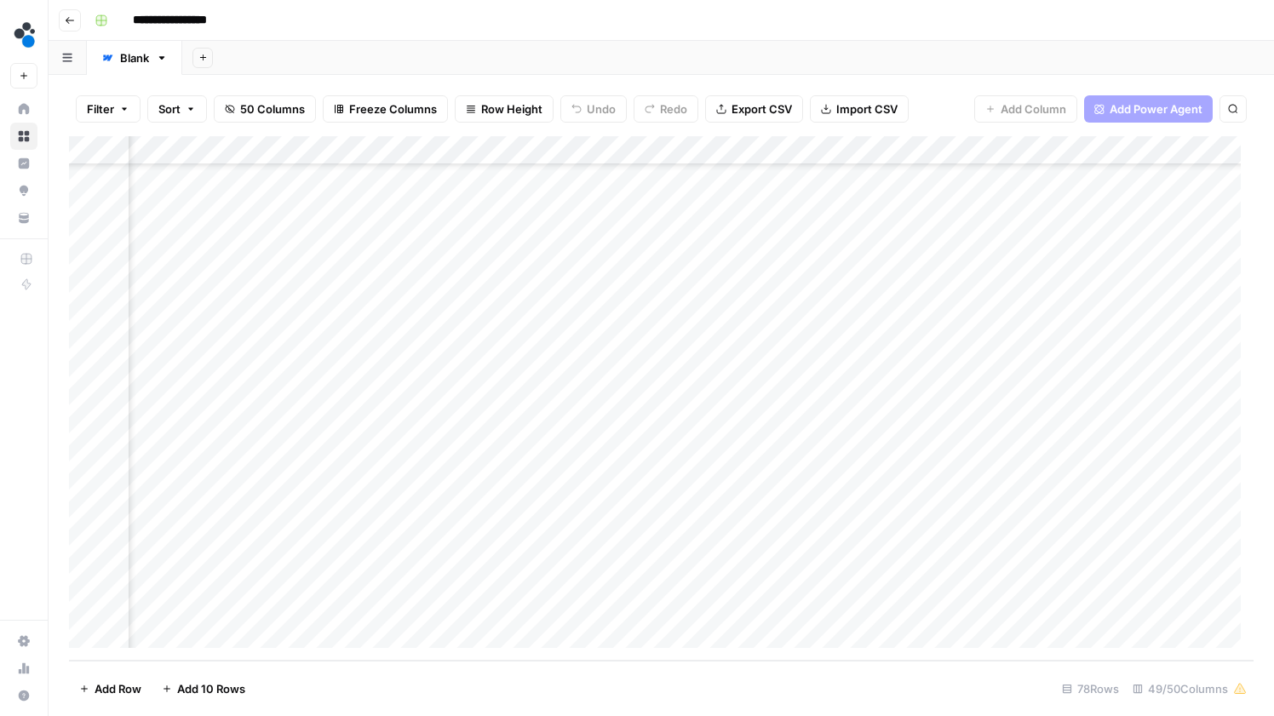
scroll to position [1567, 3877]
click at [892, 318] on div "Add Column" at bounding box center [661, 398] width 1185 height 525
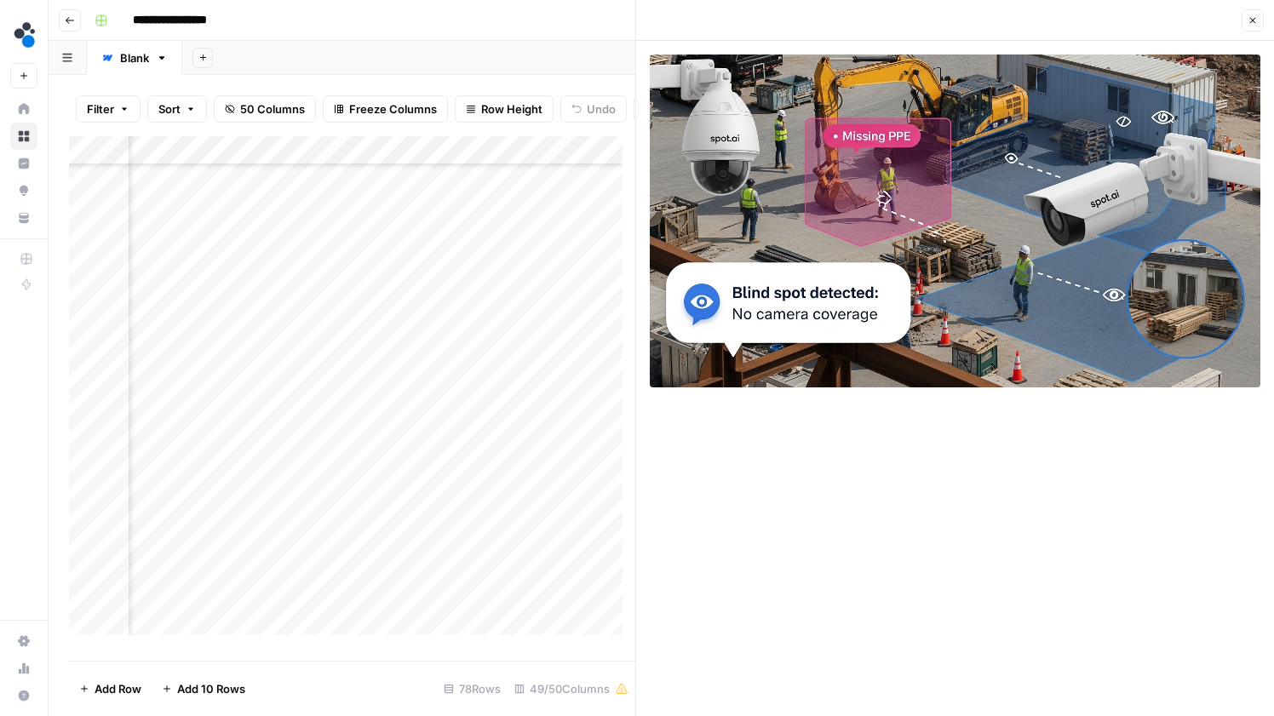
click at [1247, 21] on button "Close" at bounding box center [1253, 20] width 22 height 22
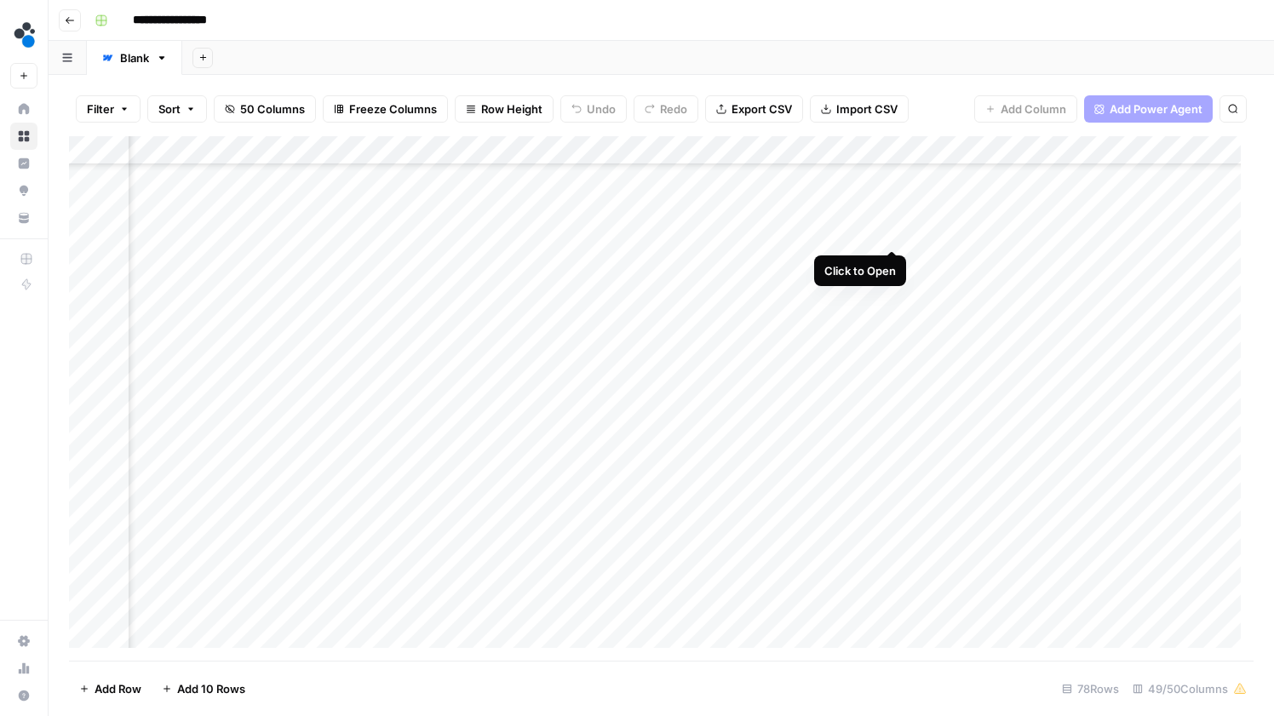
click at [892, 230] on div "Add Column" at bounding box center [661, 398] width 1185 height 525
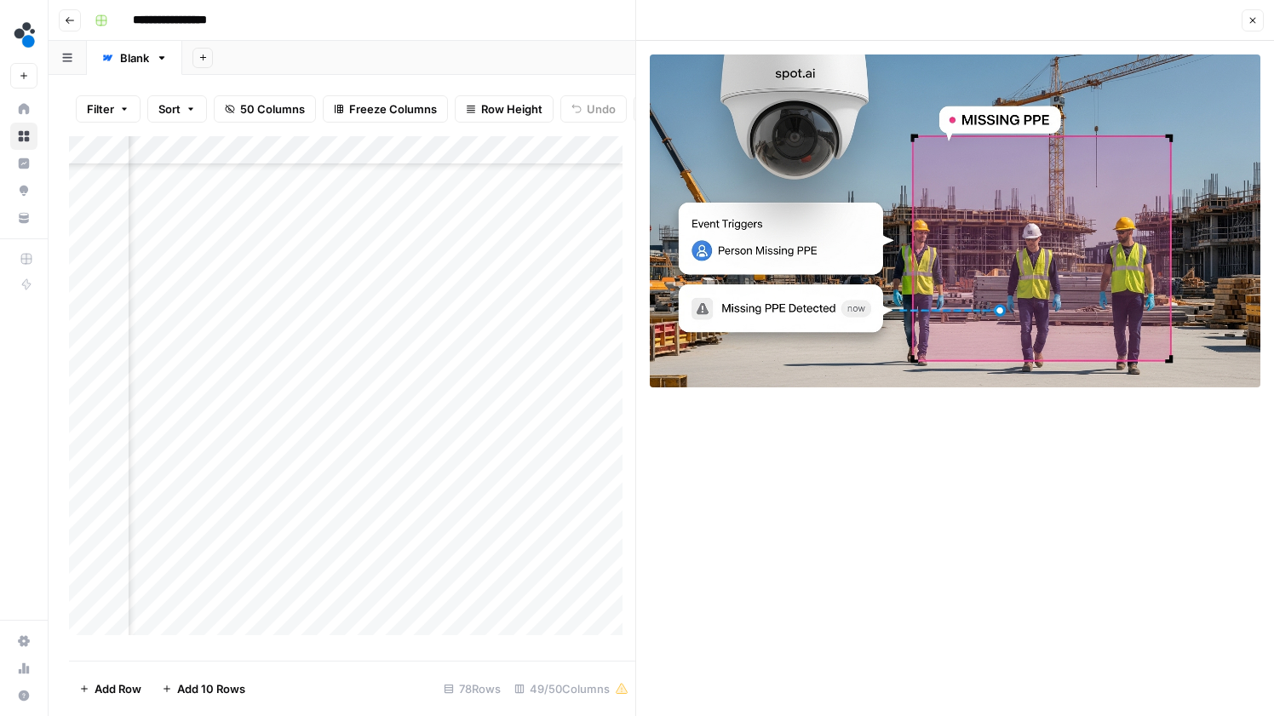
click at [1252, 25] on icon "button" at bounding box center [1253, 20] width 10 height 10
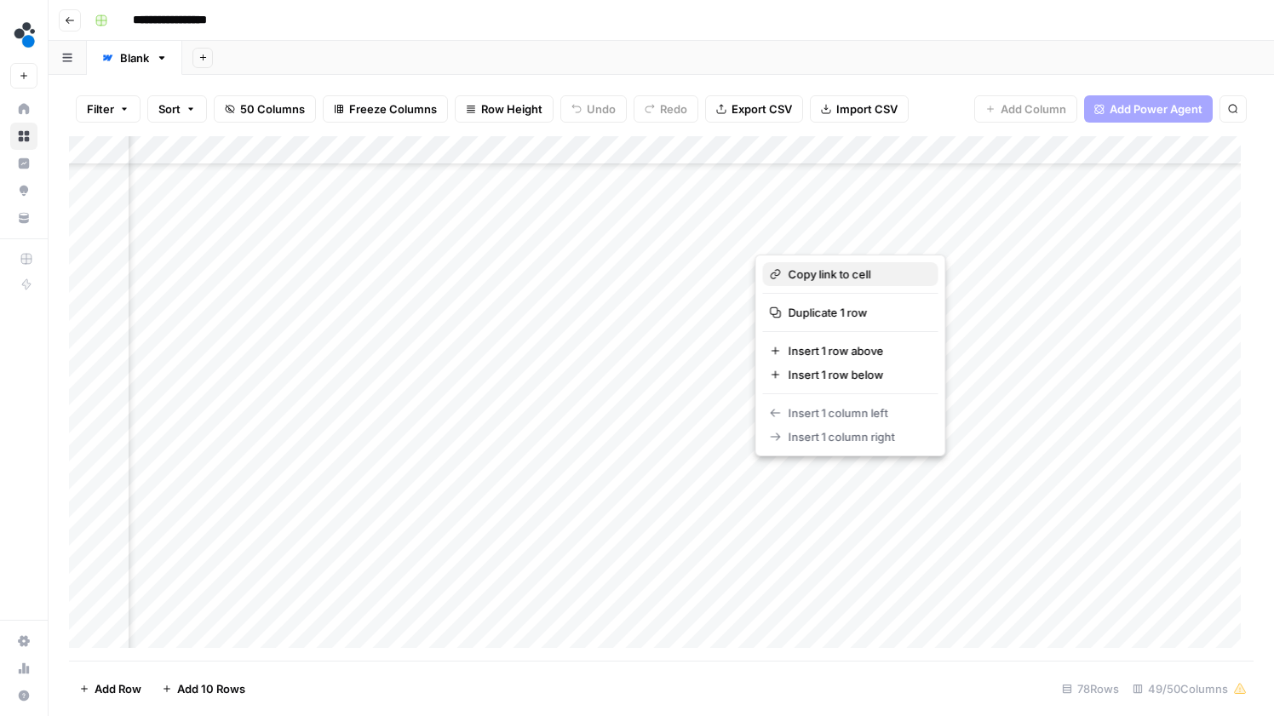
click at [848, 271] on span "Copy link to cell" at bounding box center [857, 274] width 136 height 17
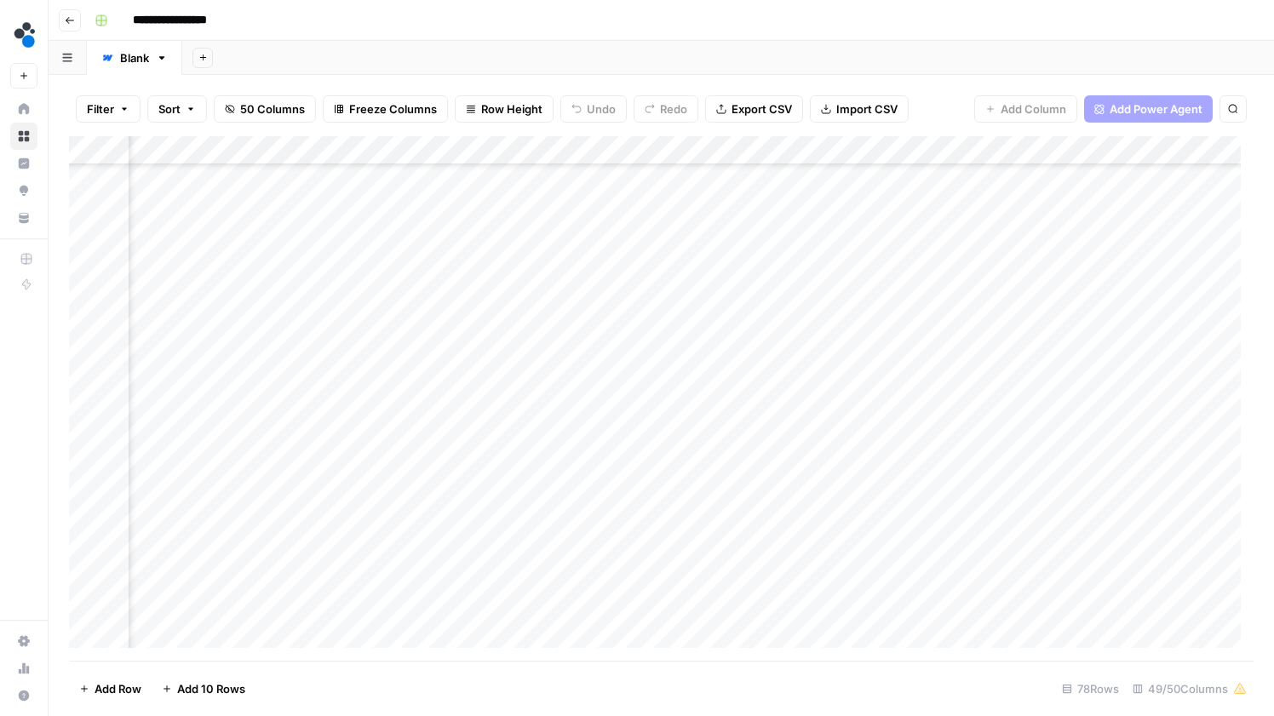
scroll to position [1345, 3877]
click at [898, 425] on div "Add Column" at bounding box center [661, 398] width 1185 height 525
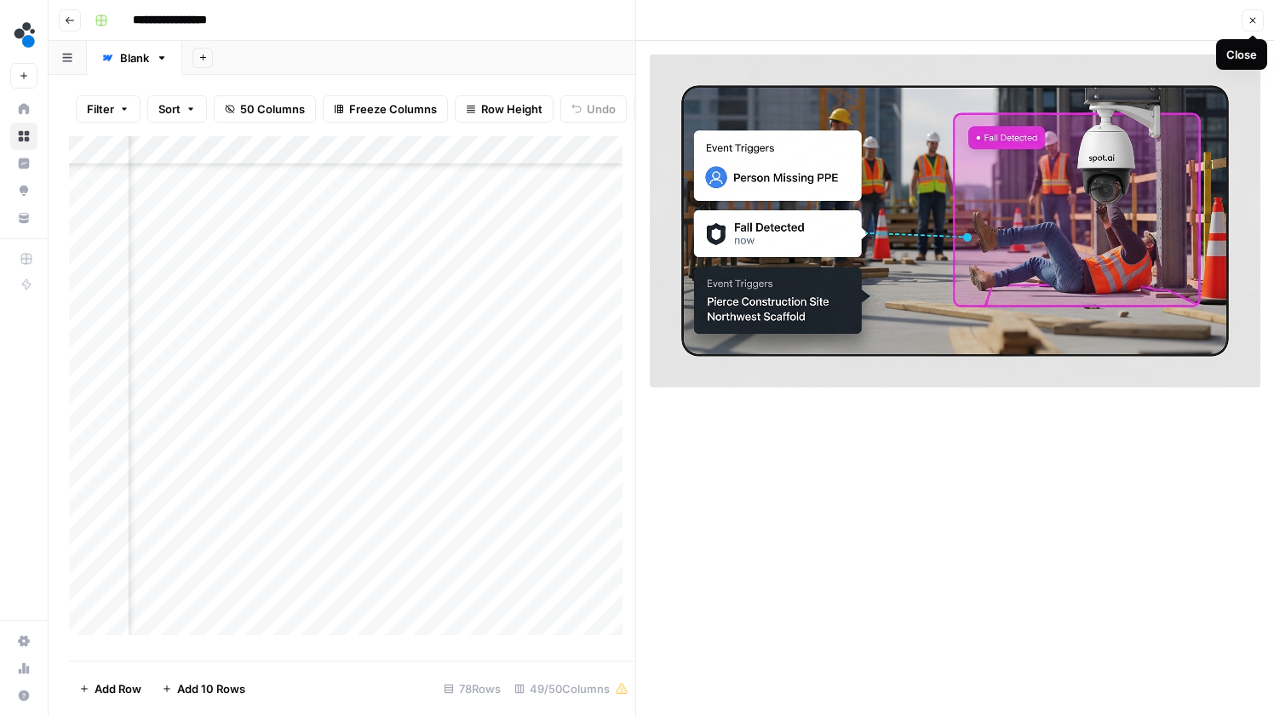
click at [1252, 18] on icon "button" at bounding box center [1253, 20] width 10 height 10
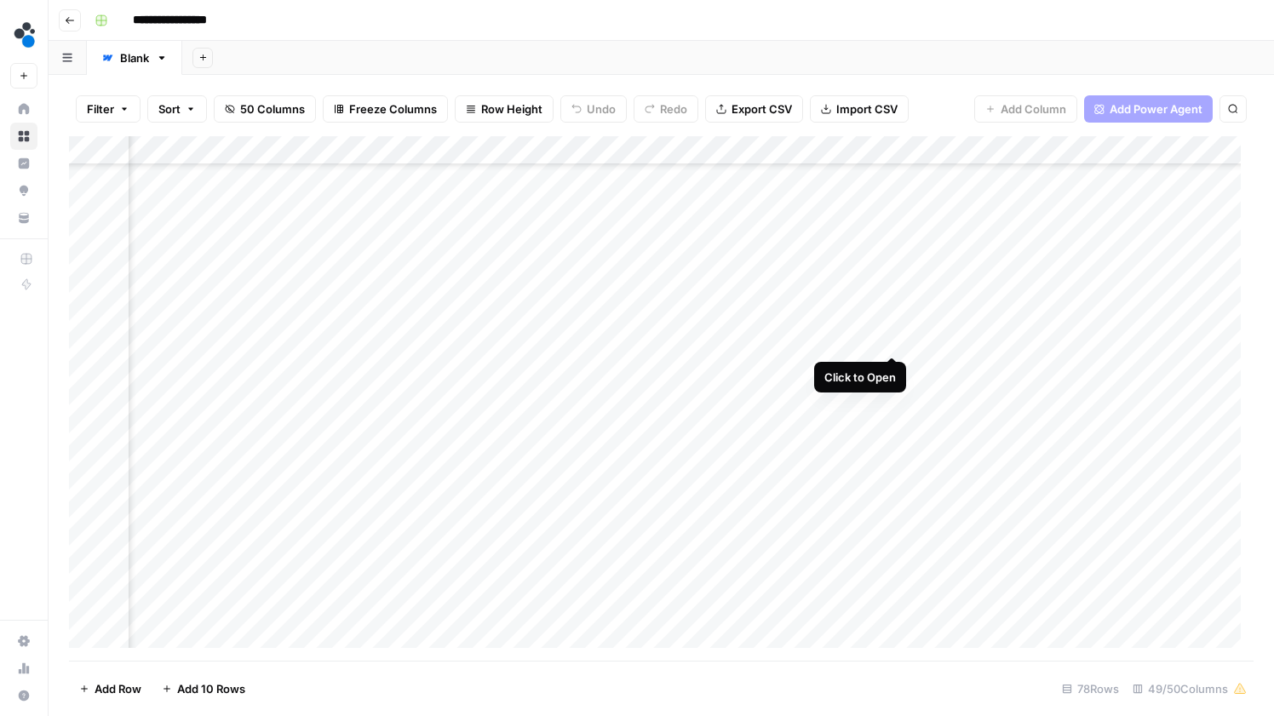
click at [894, 338] on div "Add Column" at bounding box center [661, 398] width 1185 height 525
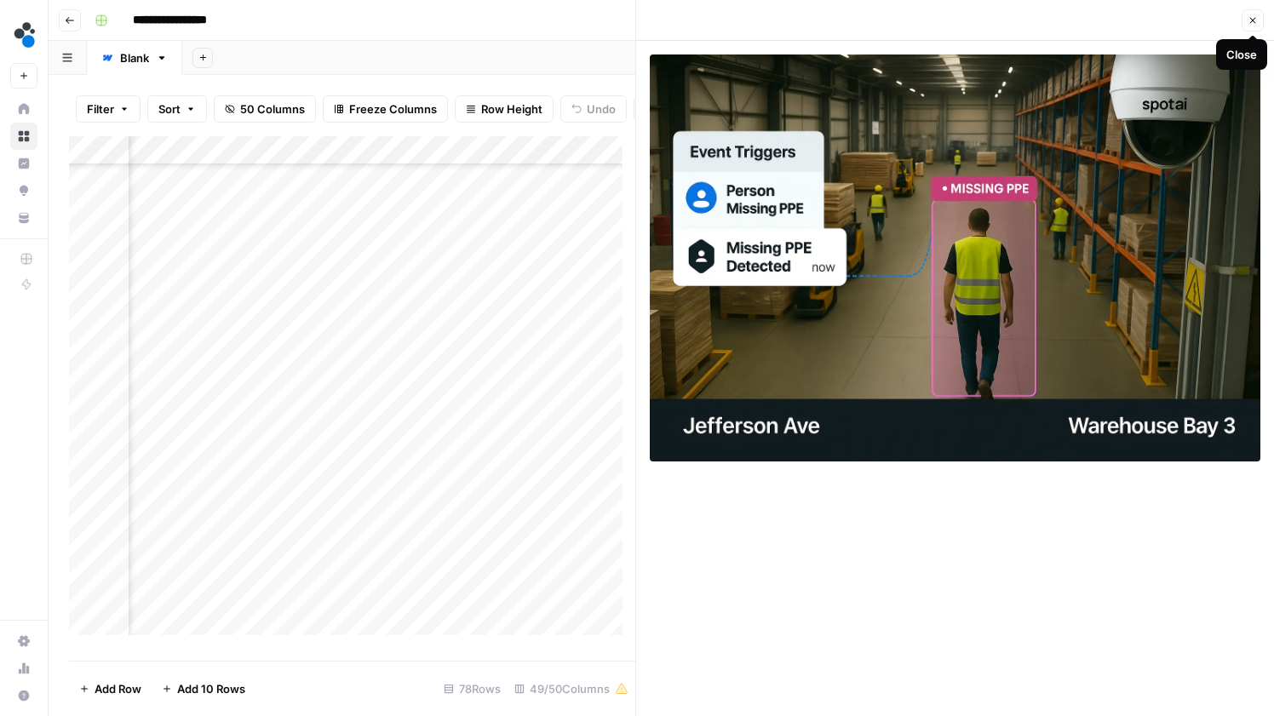
click at [1252, 20] on icon "button" at bounding box center [1253, 21] width 6 height 6
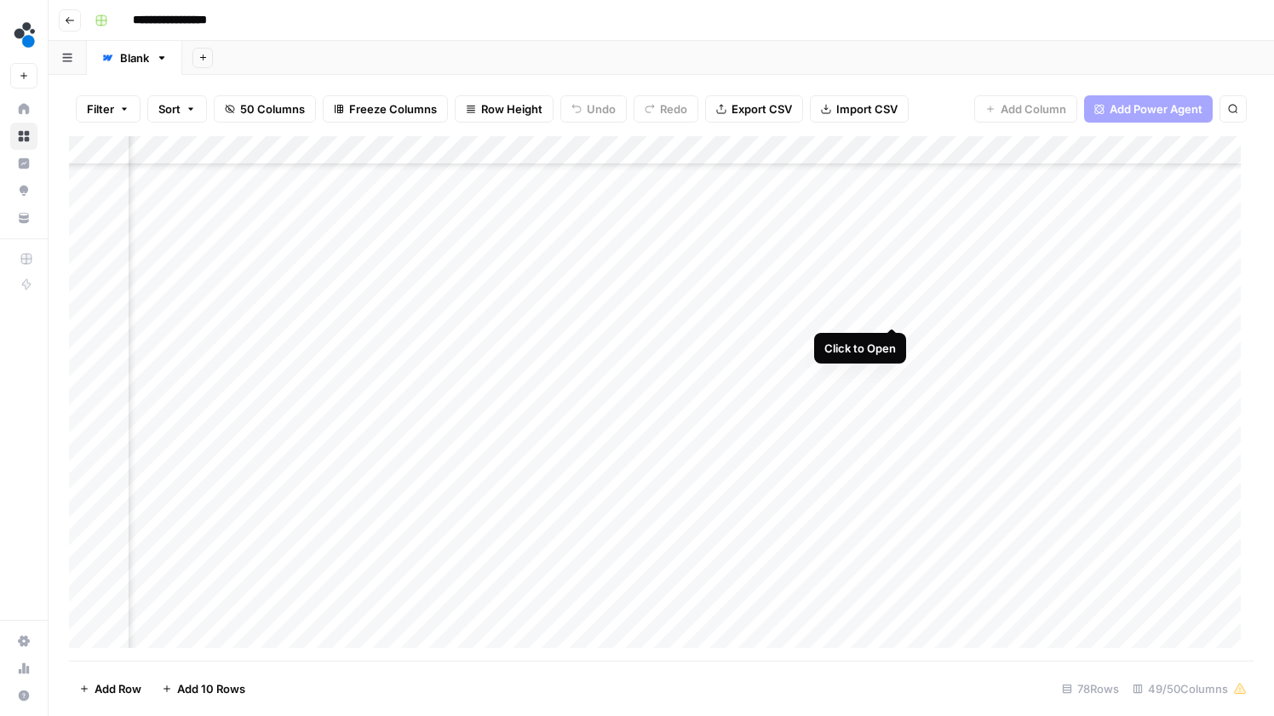
click at [894, 308] on div "Add Column" at bounding box center [661, 398] width 1185 height 525
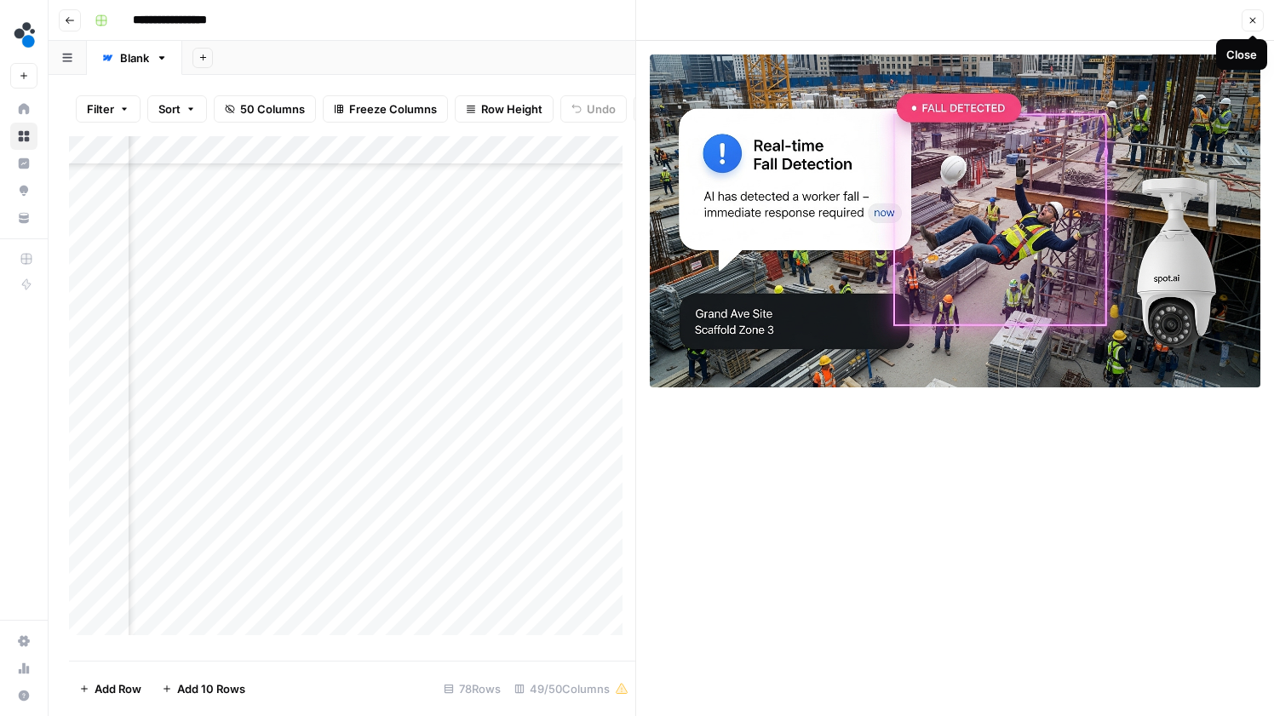
click at [1253, 25] on icon "button" at bounding box center [1253, 20] width 10 height 10
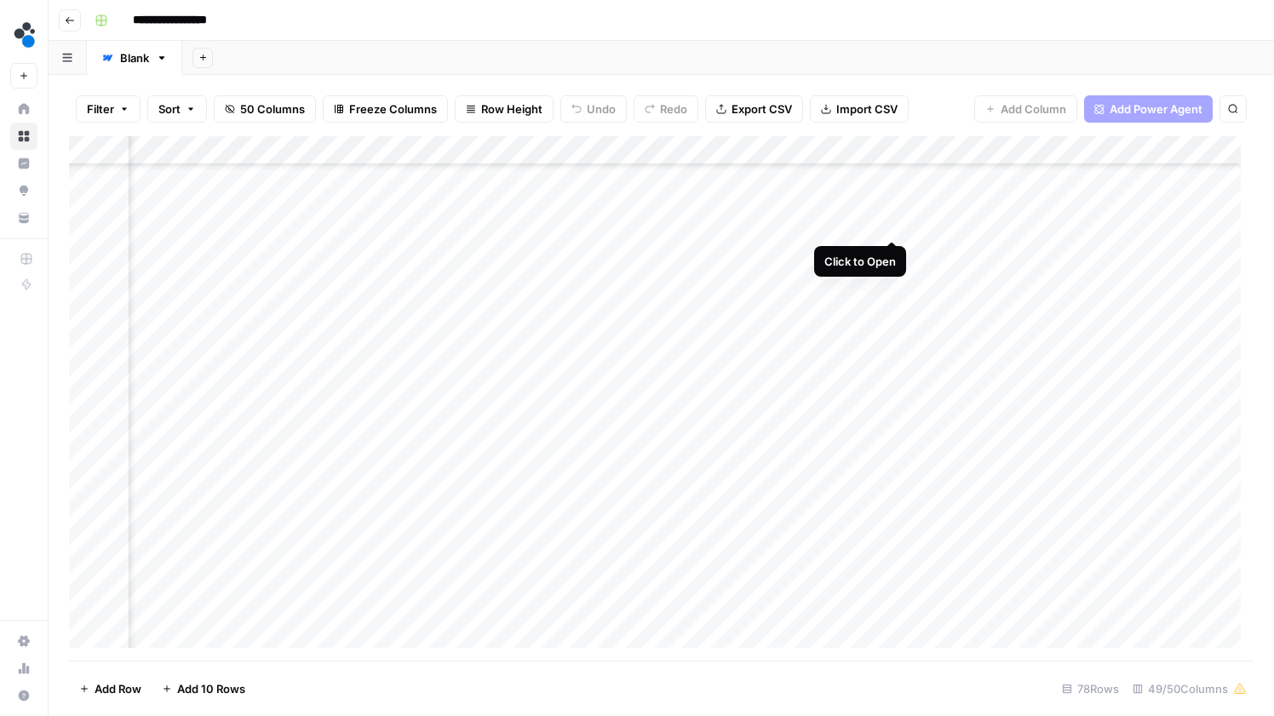
click at [895, 221] on div "Add Column" at bounding box center [661, 398] width 1185 height 525
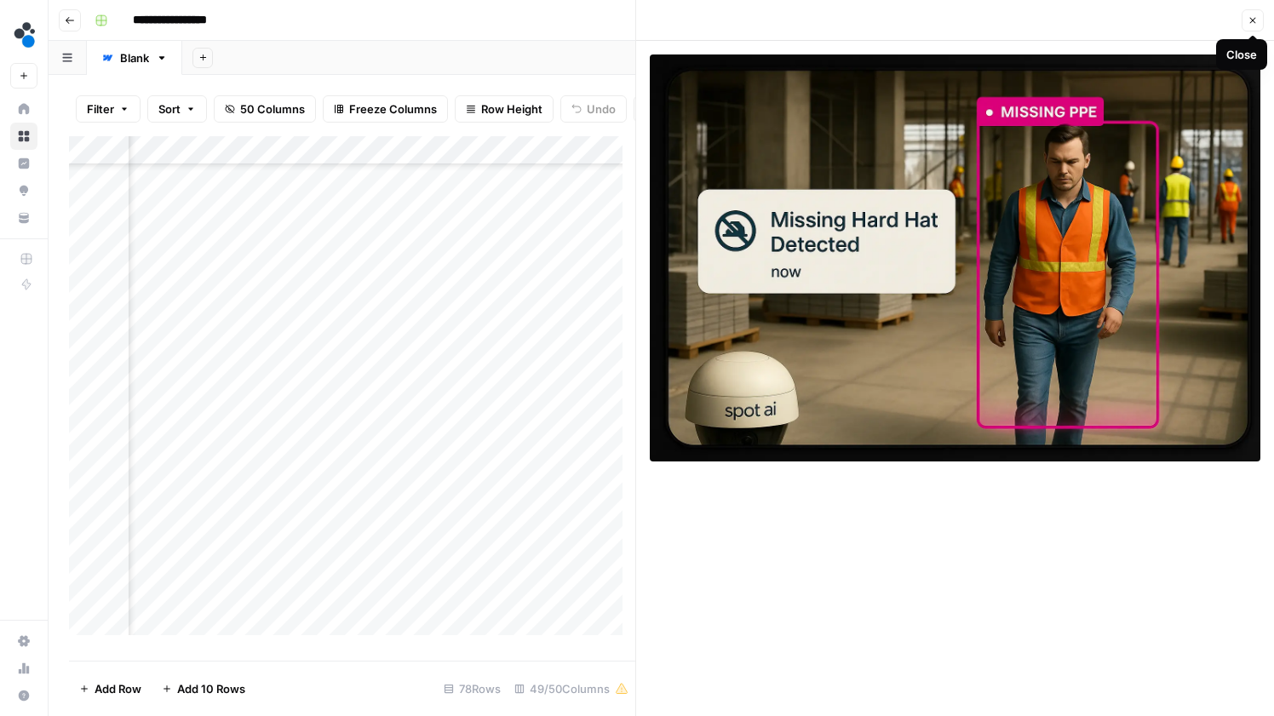
click at [1253, 21] on icon "button" at bounding box center [1253, 20] width 10 height 10
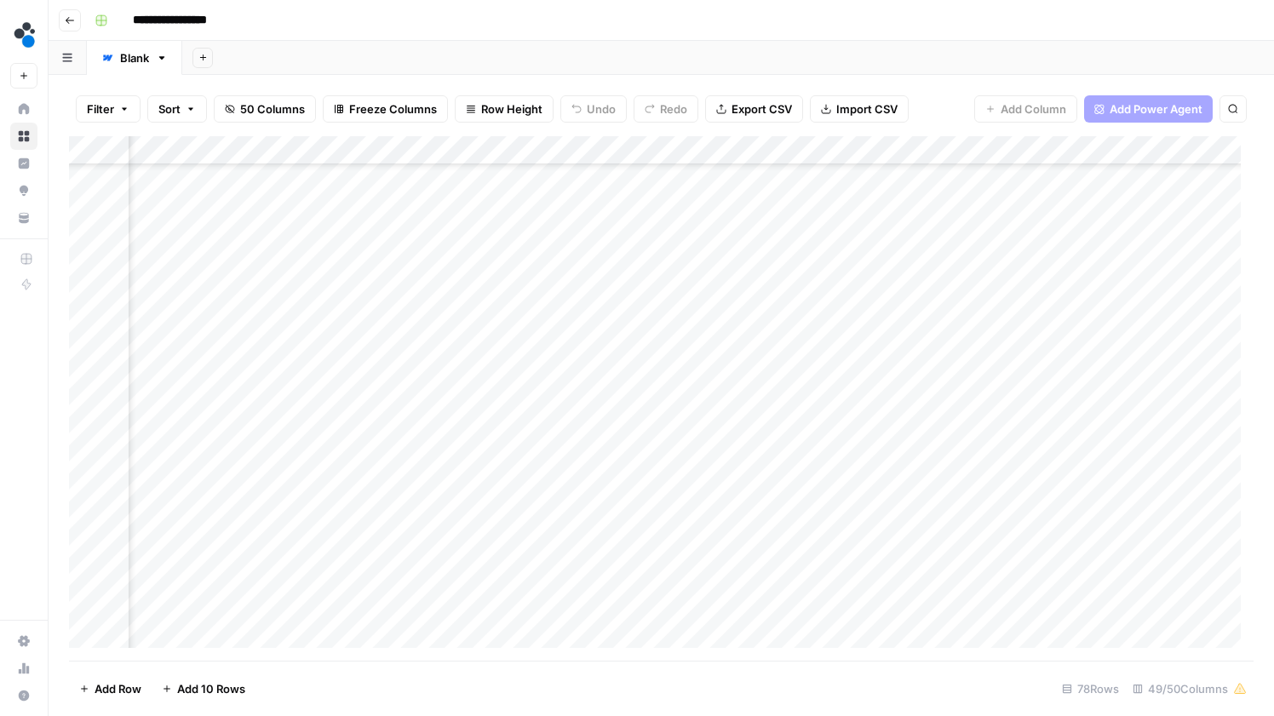
click at [891, 192] on div "Add Column" at bounding box center [661, 398] width 1185 height 525
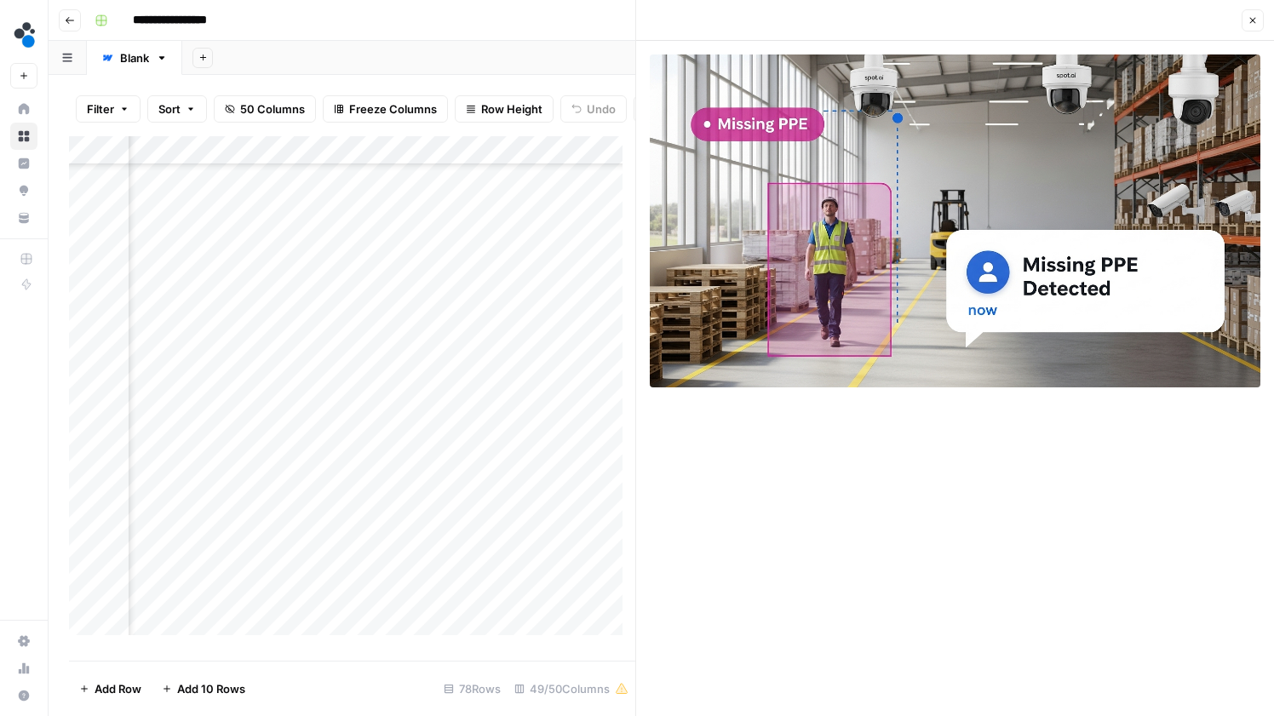
click at [1251, 17] on icon "button" at bounding box center [1253, 20] width 10 height 10
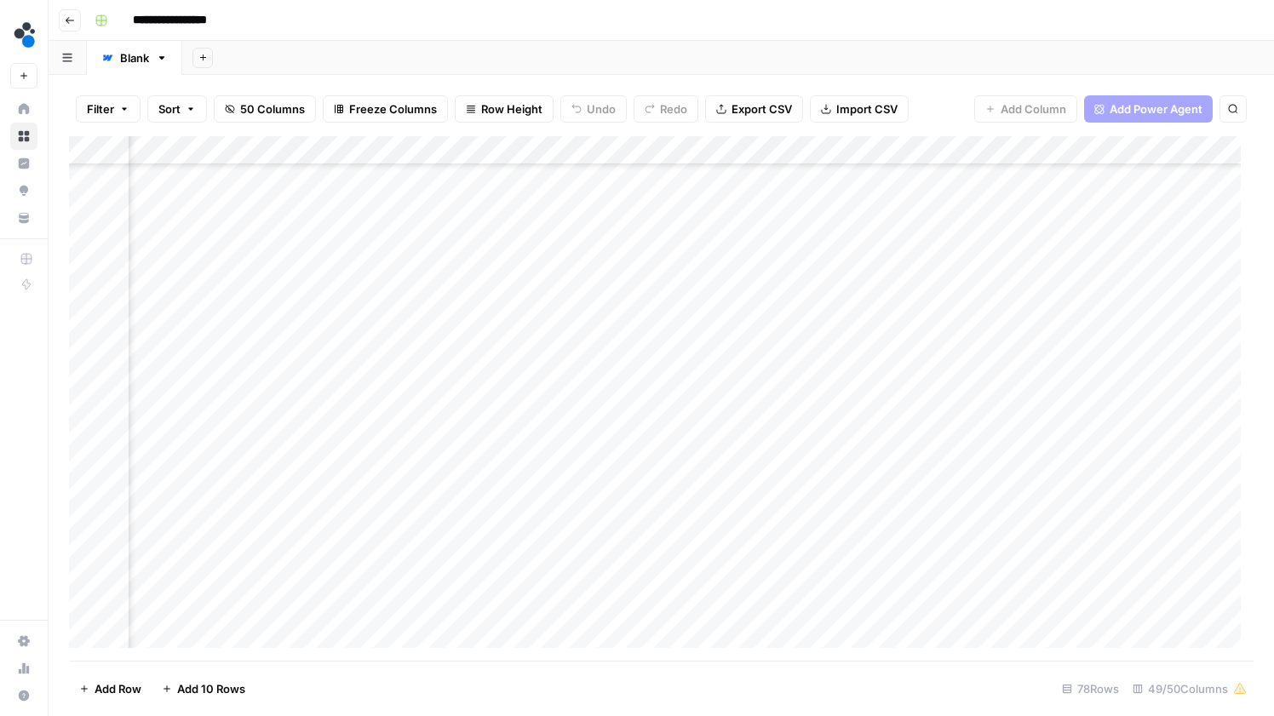
scroll to position [1803, 3877]
click at [894, 284] on div "Add Column" at bounding box center [661, 398] width 1185 height 525
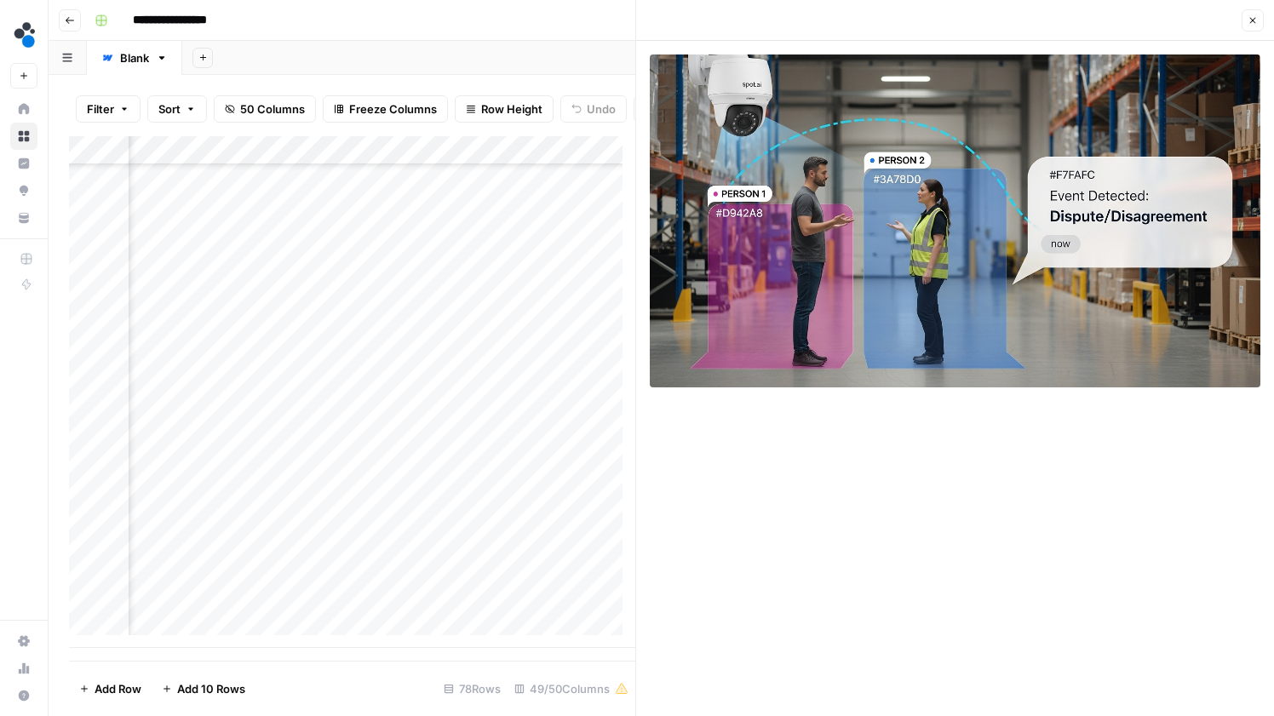
click at [1247, 16] on button "Close" at bounding box center [1253, 20] width 22 height 22
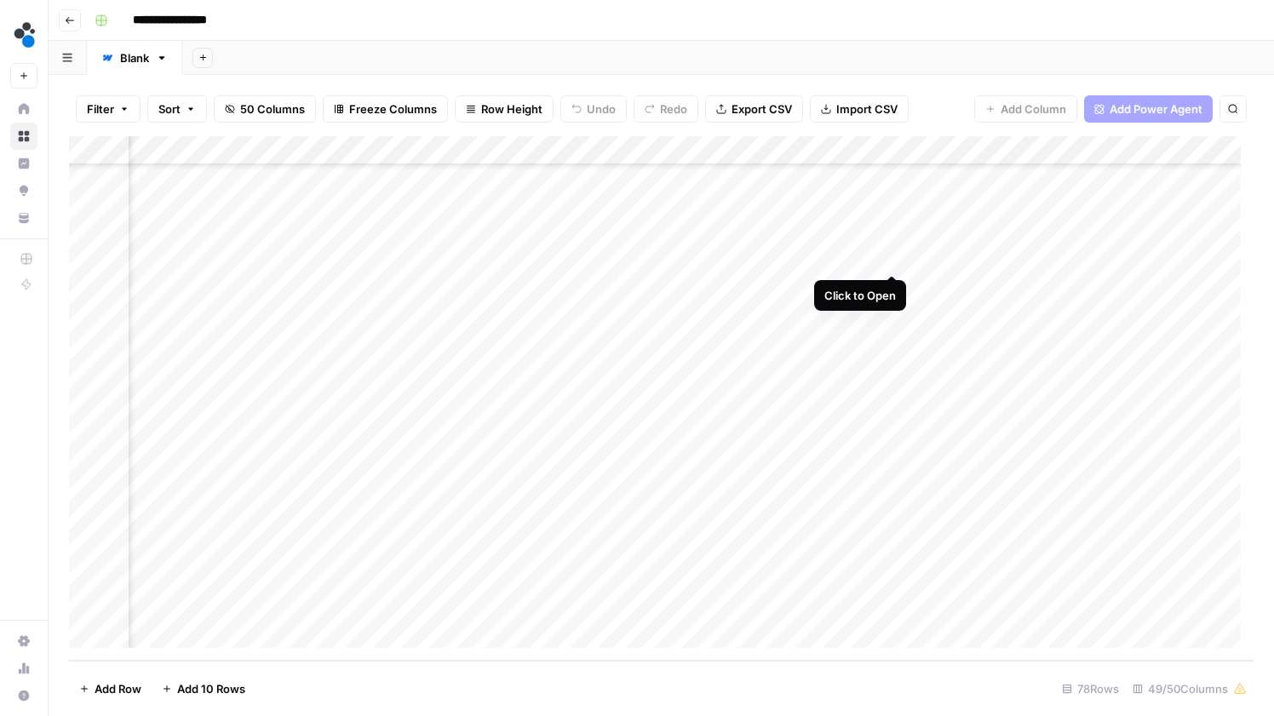
click at [892, 262] on div "Add Column" at bounding box center [661, 398] width 1185 height 525
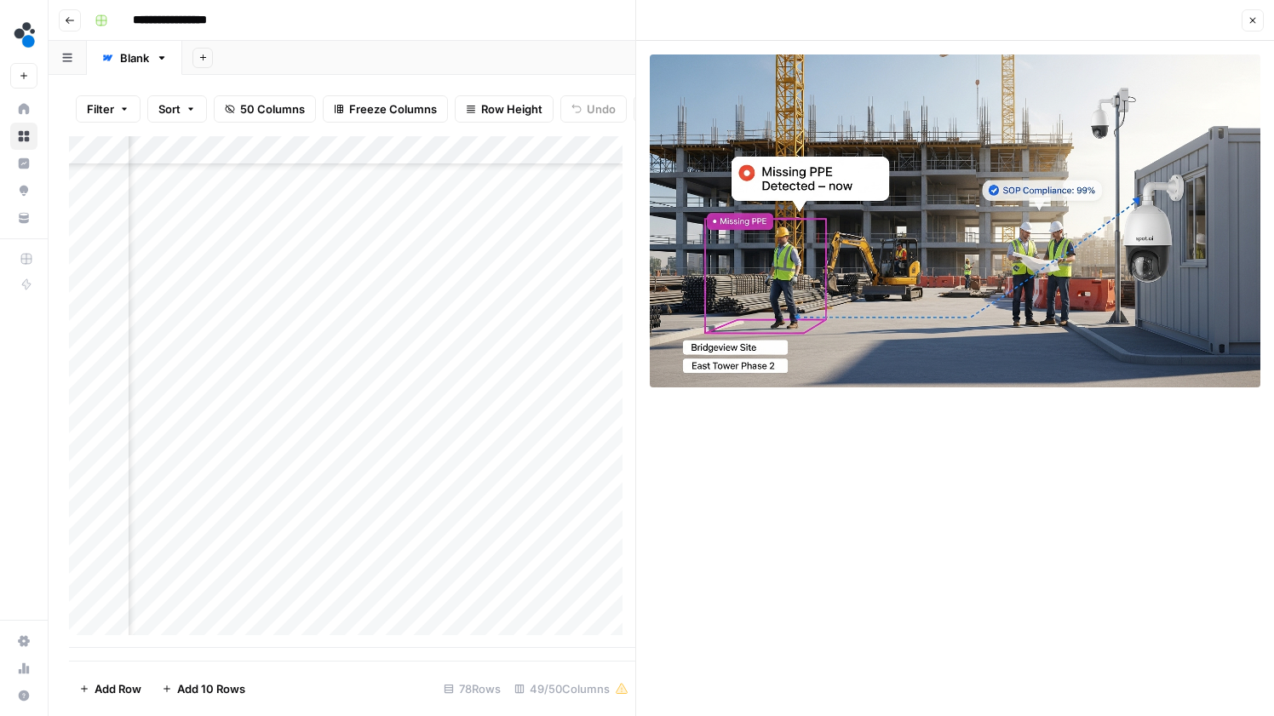
click at [1250, 20] on icon "button" at bounding box center [1253, 20] width 10 height 10
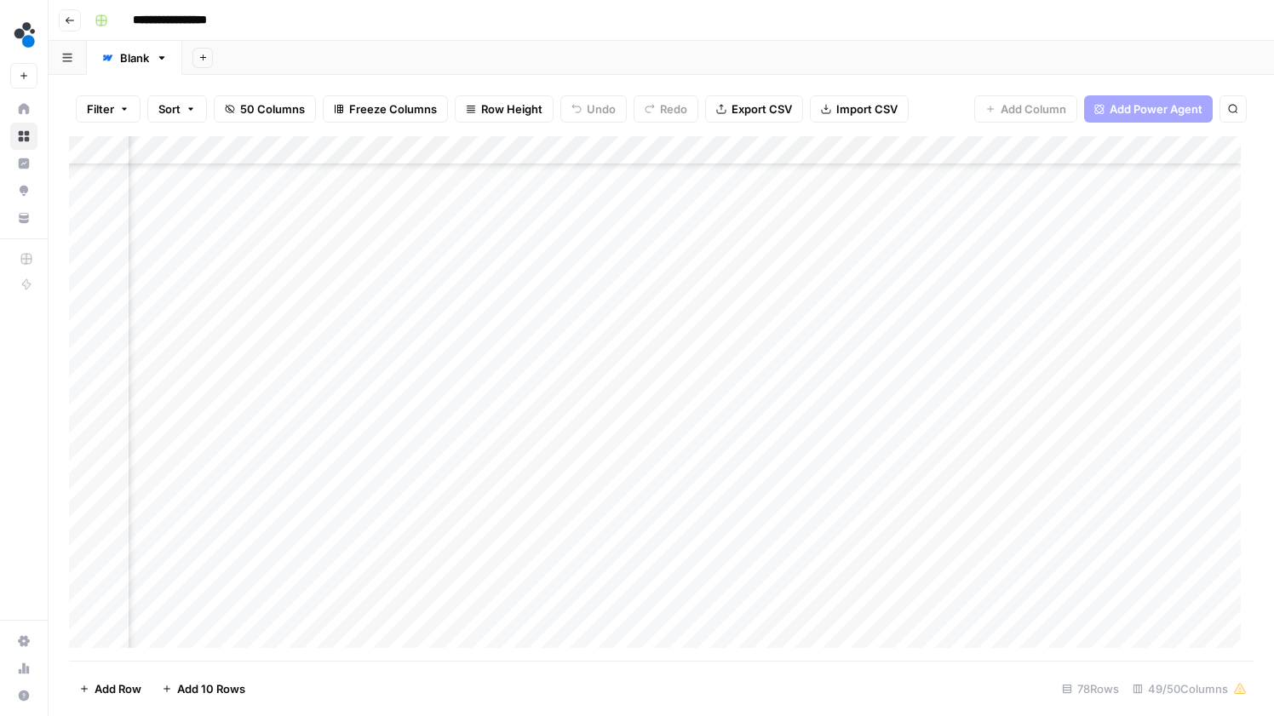
scroll to position [0, 5993]
click at [782, 150] on div "Add Column" at bounding box center [661, 398] width 1185 height 525
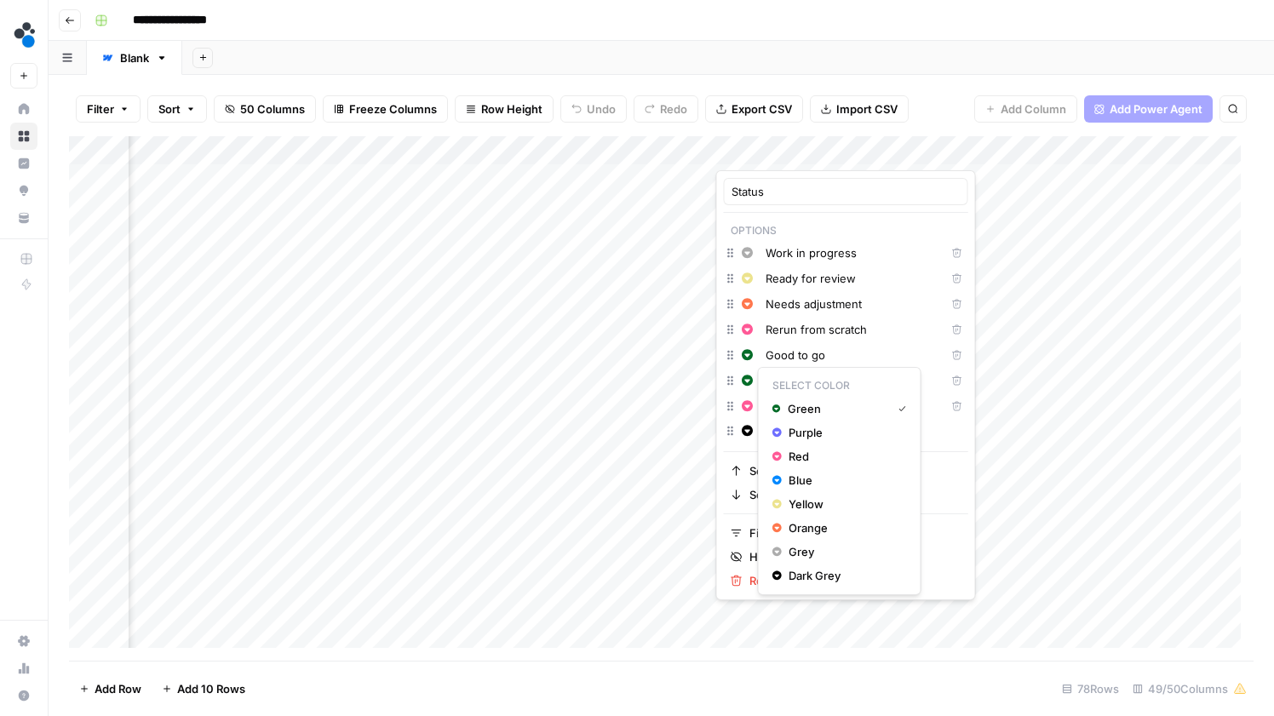
click at [746, 382] on icon "button" at bounding box center [748, 381] width 12 height 12
click at [806, 577] on span "Dark Grey" at bounding box center [844, 575] width 111 height 17
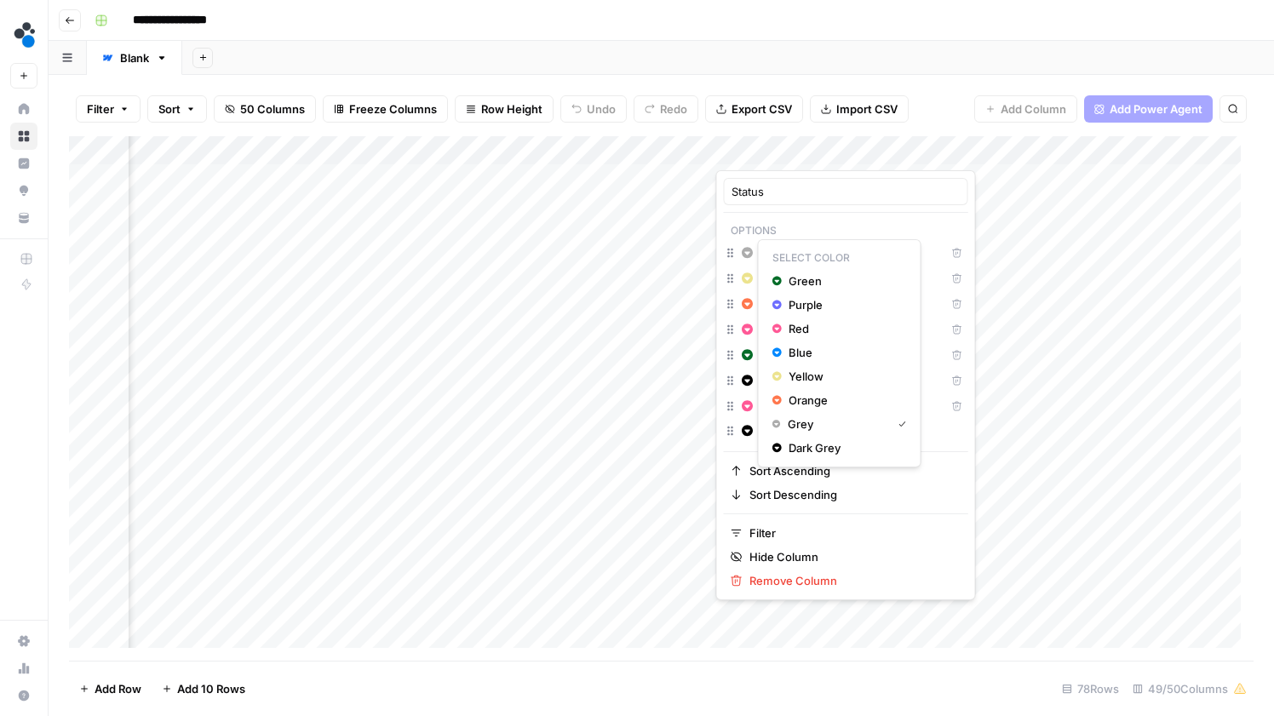
click at [774, 65] on html "**********" at bounding box center [637, 358] width 1274 height 716
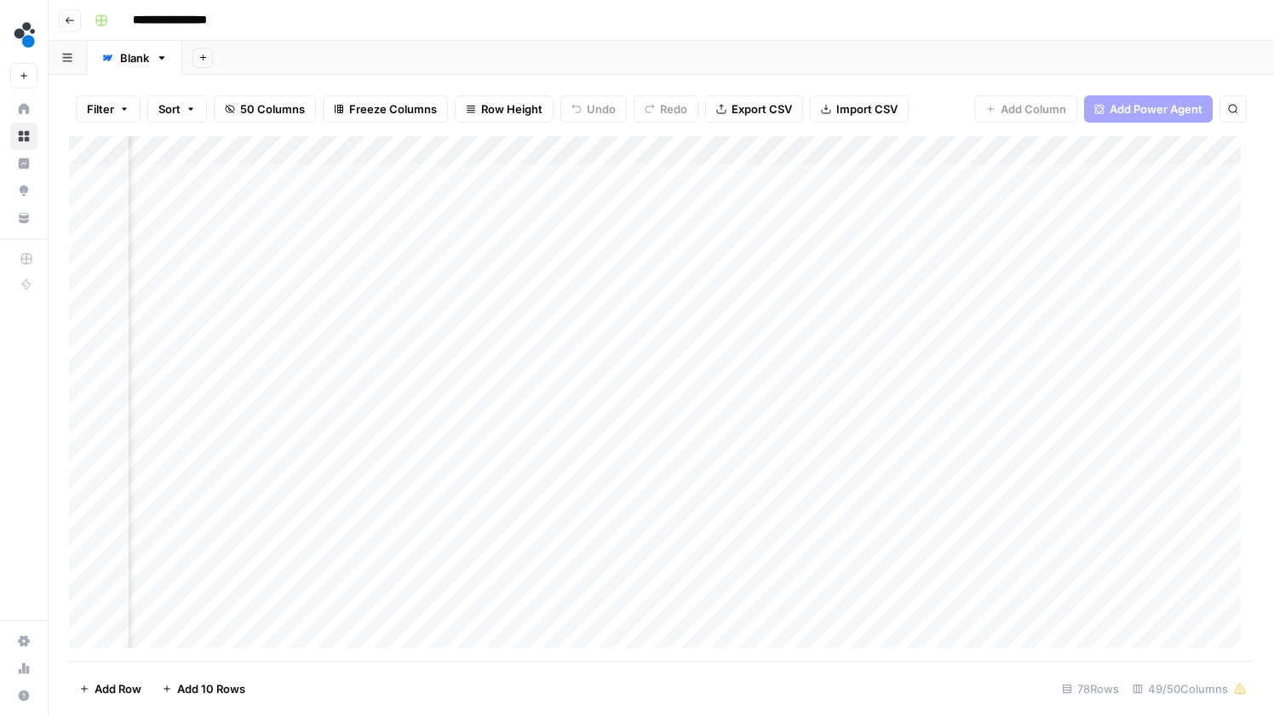
click at [944, 207] on div "Add Column" at bounding box center [661, 398] width 1185 height 525
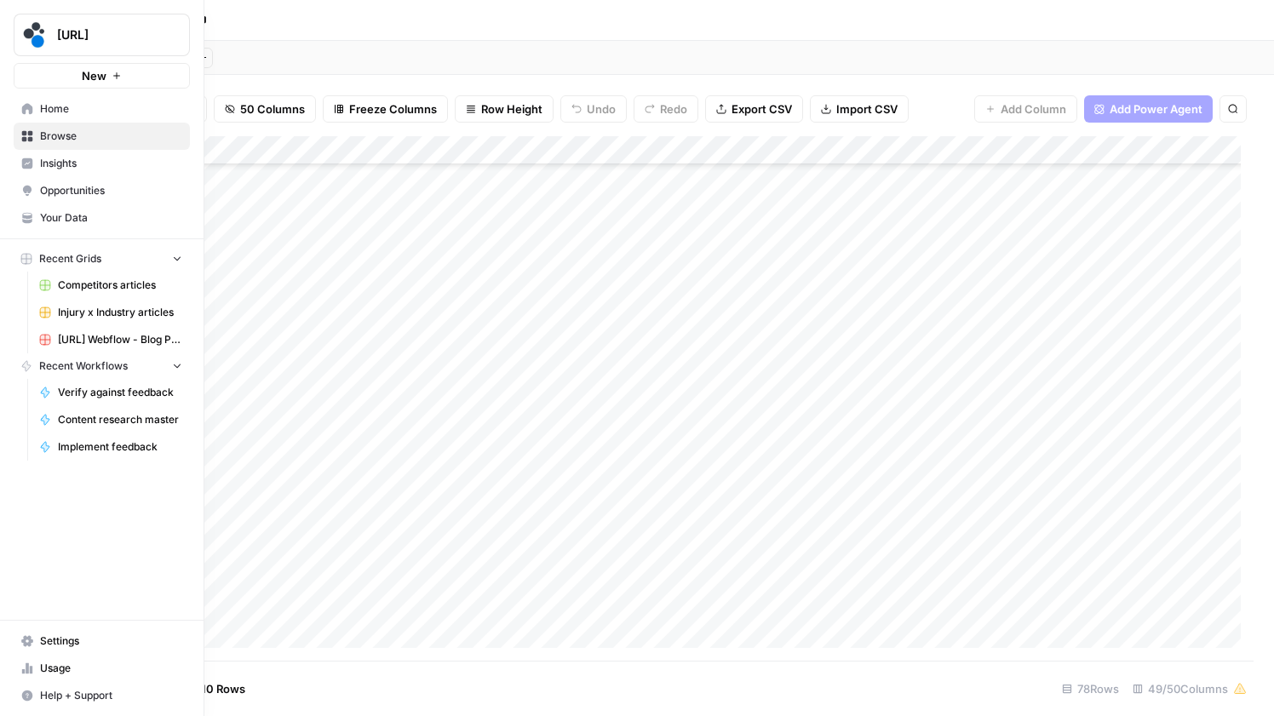
scroll to position [1710, 5967]
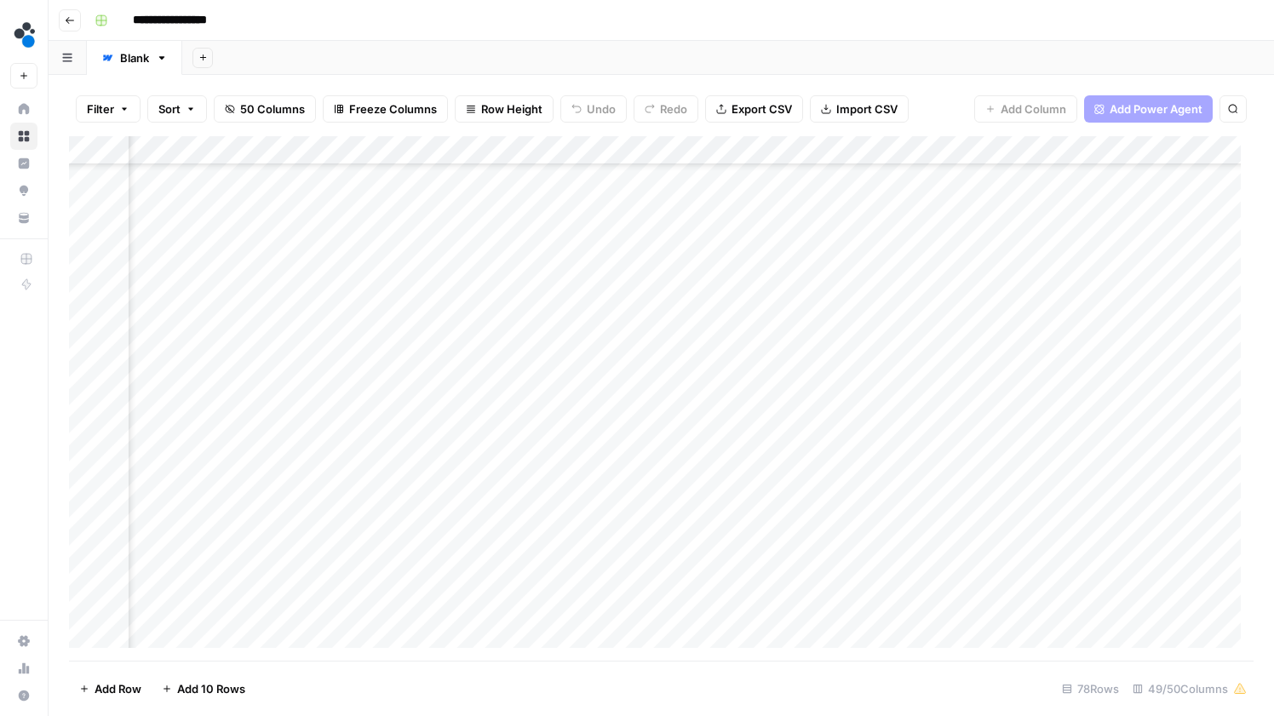
drag, startPoint x: 766, startPoint y: 147, endPoint x: 255, endPoint y: 162, distance: 510.3
click at [255, 162] on div "Add Column" at bounding box center [661, 398] width 1185 height 525
drag, startPoint x: 1213, startPoint y: 146, endPoint x: 174, endPoint y: 176, distance: 1039.4
click at [174, 176] on div "Add Column" at bounding box center [661, 398] width 1185 height 525
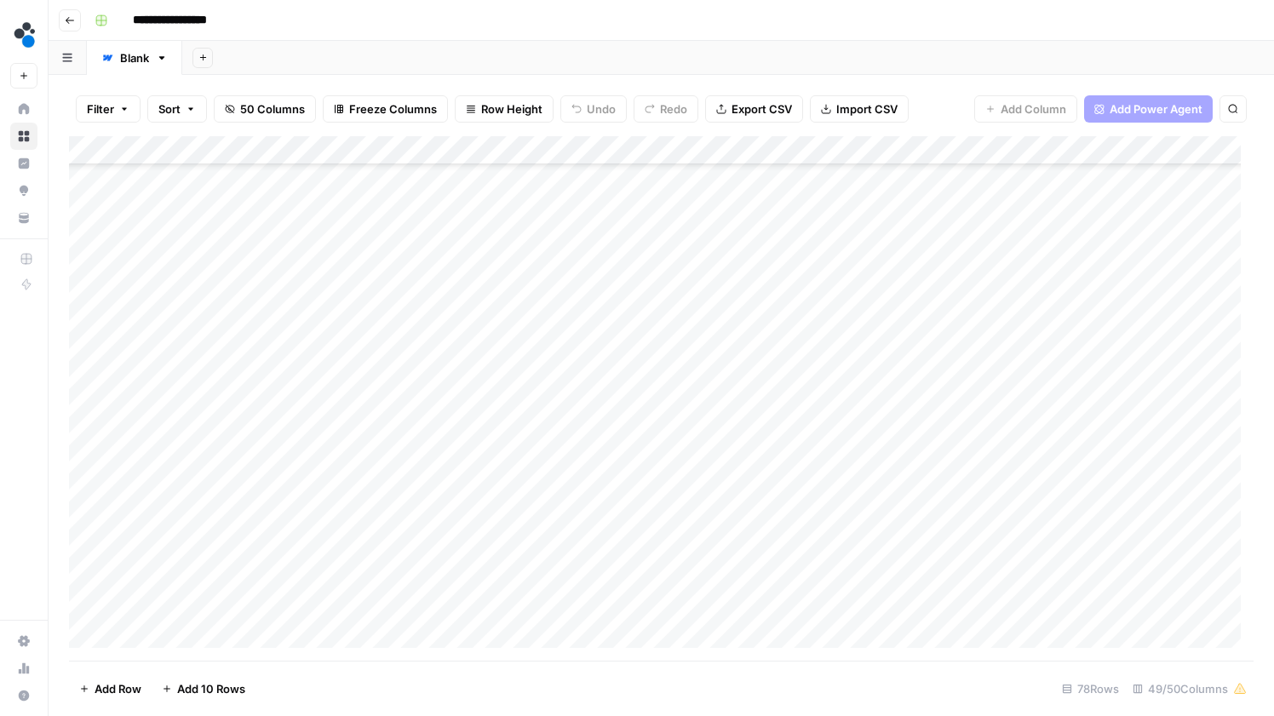
click at [422, 106] on span "Freeze Columns" at bounding box center [393, 108] width 88 height 17
click at [405, 173] on span "First 1 Column" at bounding box center [407, 167] width 141 height 17
click at [276, 153] on div "Add Column" at bounding box center [661, 398] width 1185 height 525
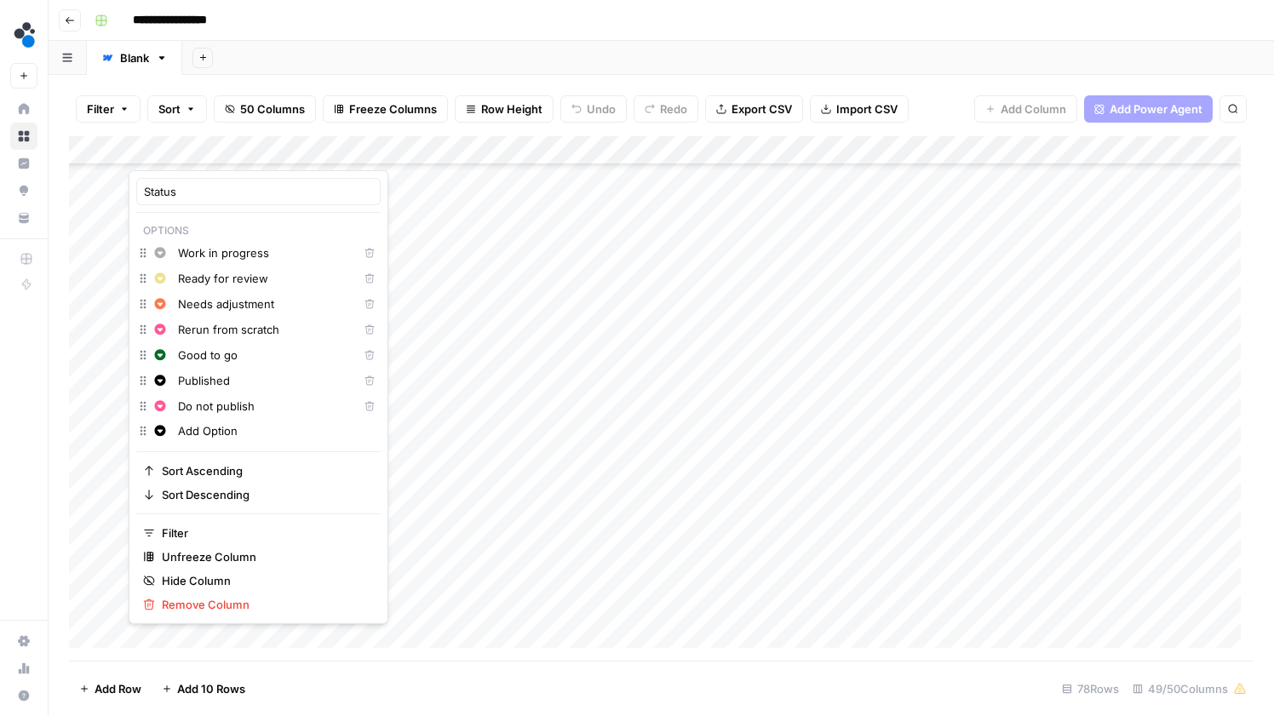
click at [279, 149] on div at bounding box center [206, 153] width 154 height 34
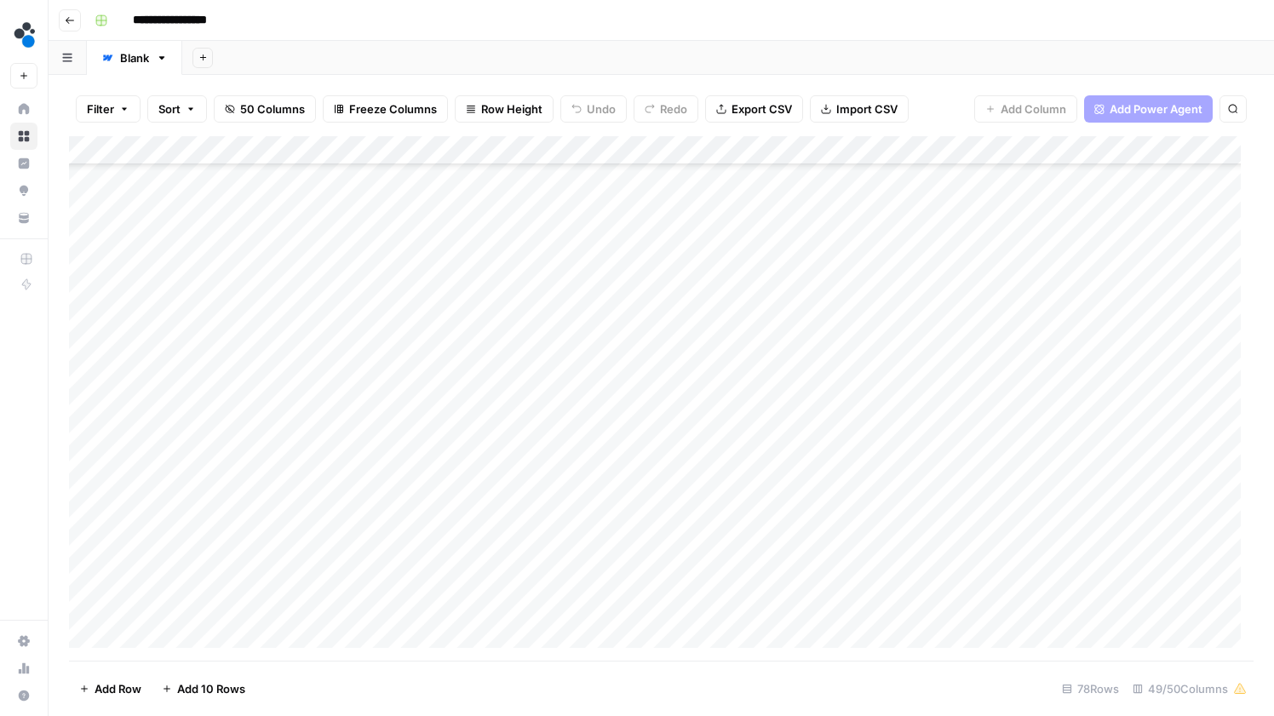
drag, startPoint x: 290, startPoint y: 139, endPoint x: 293, endPoint y: 130, distance: 9.2
click at [290, 137] on div "Add Column" at bounding box center [661, 398] width 1185 height 525
drag, startPoint x: 279, startPoint y: 154, endPoint x: 213, endPoint y: 166, distance: 67.5
click at [213, 166] on div "Add Column" at bounding box center [661, 398] width 1185 height 525
drag, startPoint x: 217, startPoint y: 155, endPoint x: 230, endPoint y: 154, distance: 12.8
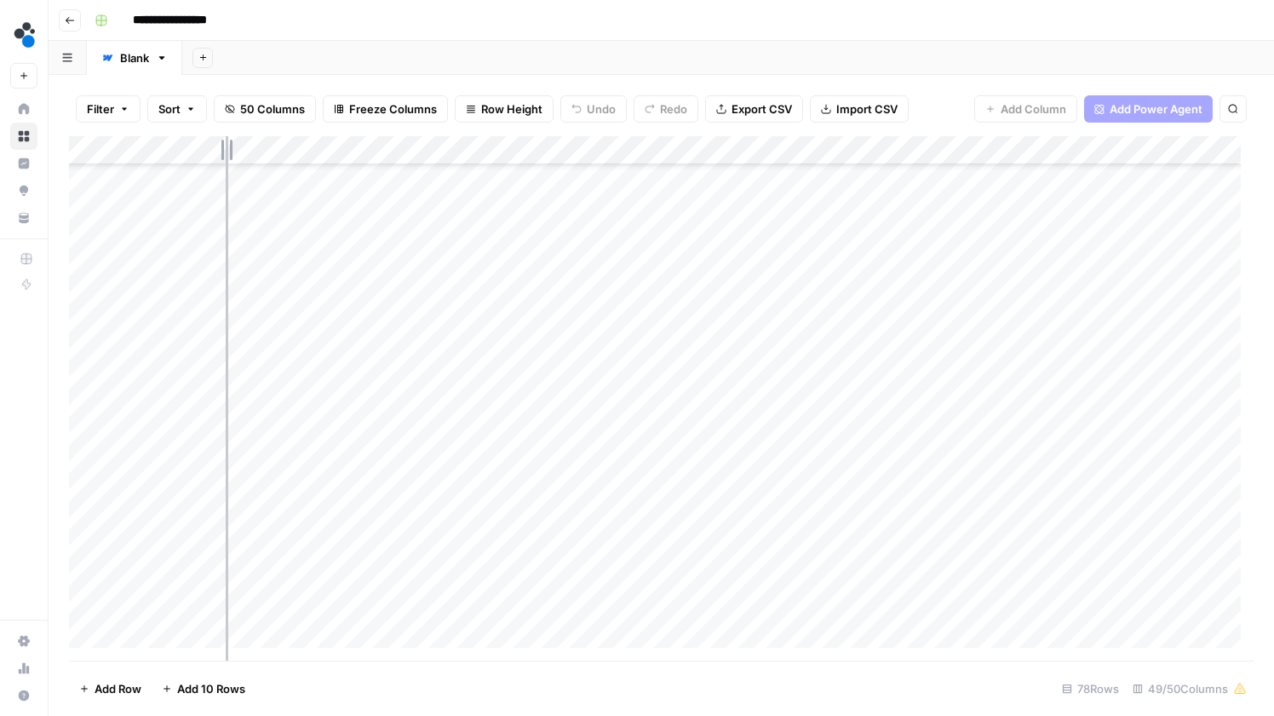
click at [230, 154] on div "Add Column" at bounding box center [661, 398] width 1185 height 525
